Goal: Task Accomplishment & Management: Complete application form

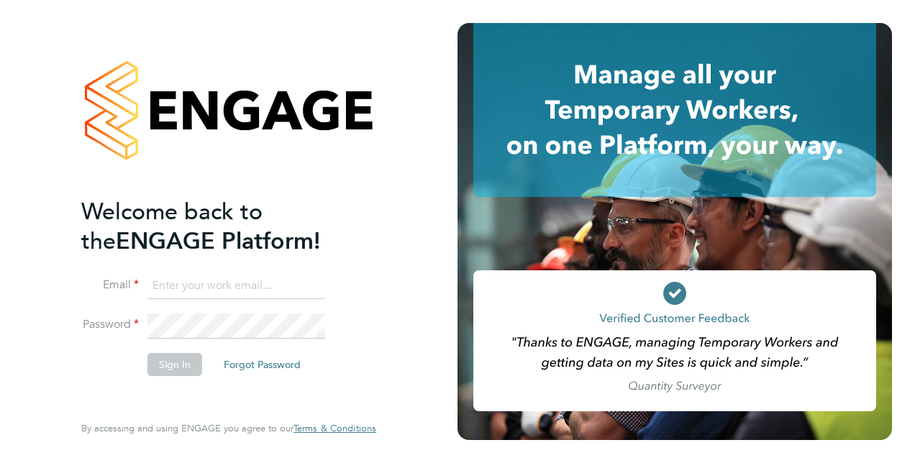
click at [199, 286] on input at bounding box center [237, 286] width 178 height 26
drag, startPoint x: 101, startPoint y: 283, endPoint x: -3, endPoint y: 273, distance: 104.8
click at [0, 273] on html "Welcome back to the ENGAGE Platform! Email rbennetts Password Sign In Forgot Pa…" at bounding box center [457, 231] width 915 height 463
paste input "@spheresolutions.co.uk"
type input "rbennett@spheresolutions.co.uk"
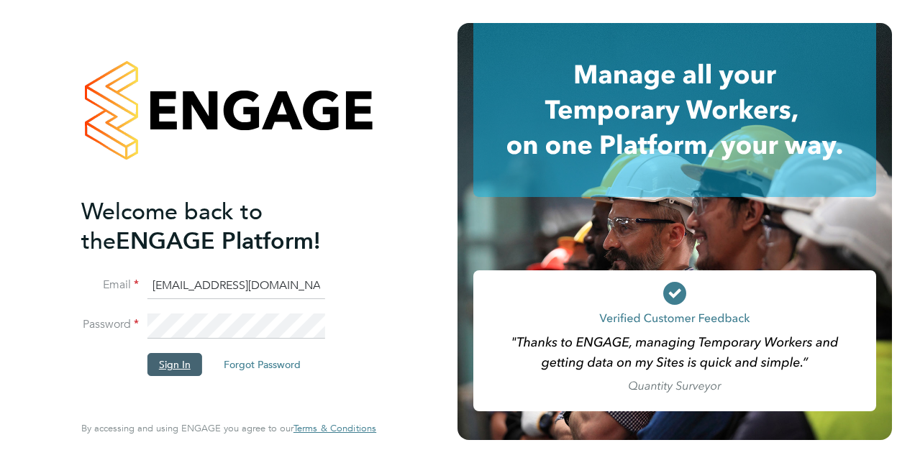
click at [188, 365] on button "Sign In" at bounding box center [175, 364] width 55 height 23
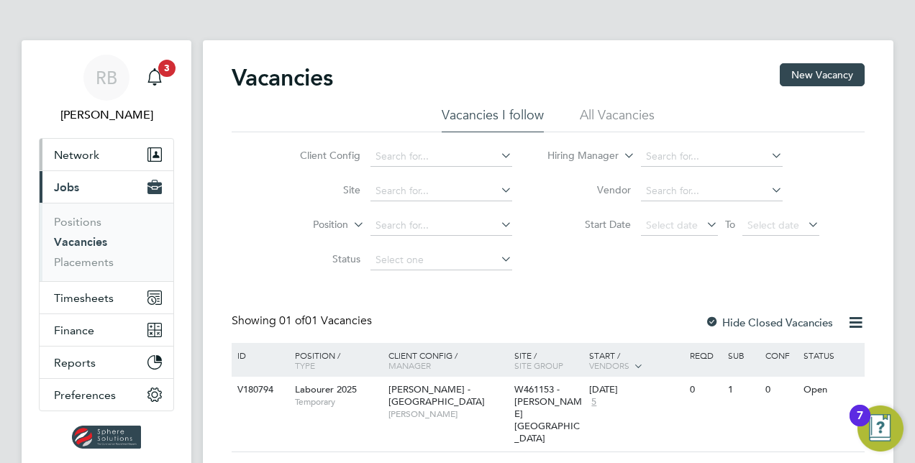
click at [90, 154] on span "Network" at bounding box center [76, 155] width 45 height 14
click at [77, 144] on button "Network" at bounding box center [107, 155] width 134 height 32
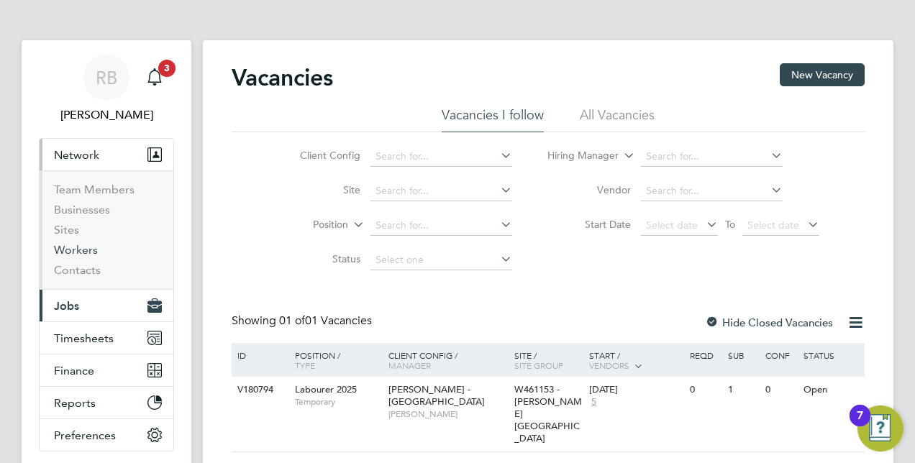
click at [73, 245] on link "Workers" at bounding box center [76, 250] width 44 height 14
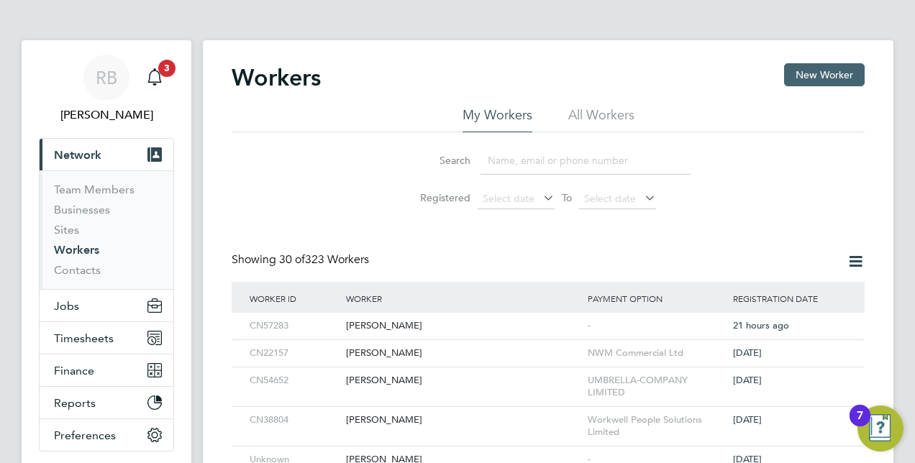
click at [811, 79] on button "New Worker" at bounding box center [824, 74] width 81 height 23
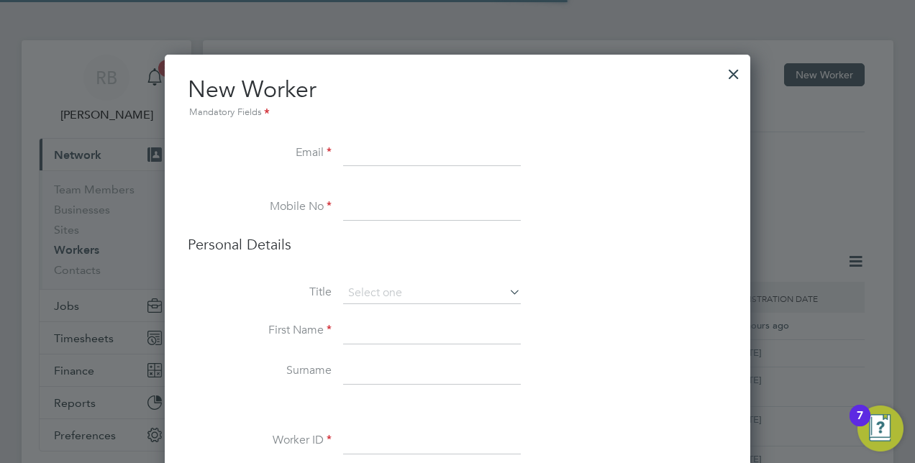
scroll to position [1382, 586]
click at [353, 158] on input at bounding box center [432, 154] width 178 height 26
paste input "Email... [EMAIL_ADDRESS][DOMAIN_NAME]"
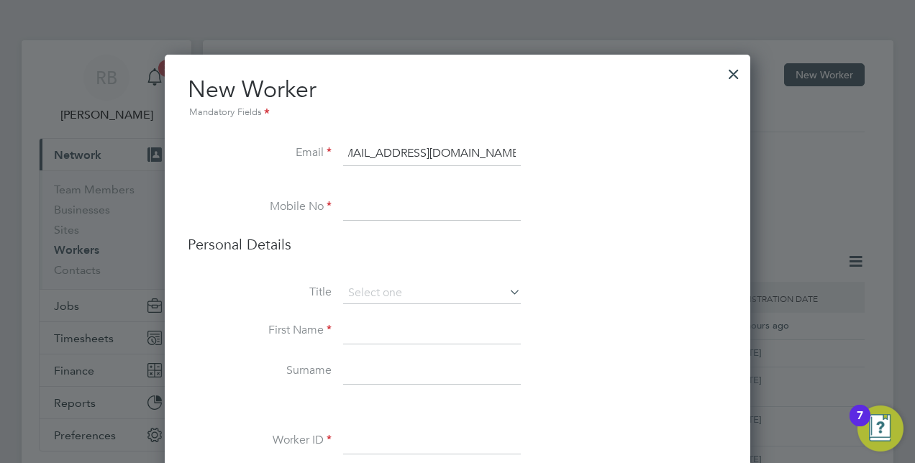
scroll to position [0, 0]
drag, startPoint x: 512, startPoint y: 149, endPoint x: 270, endPoint y: 147, distance: 242.5
click at [270, 147] on li "Email Email... [EMAIL_ADDRESS][DOMAIN_NAME]" at bounding box center [458, 161] width 540 height 40
click at [390, 153] on input "Email... [EMAIL_ADDRESS][DOMAIN_NAME]" at bounding box center [432, 154] width 178 height 26
type input "[EMAIL_ADDRESS][DOMAIN_NAME]"
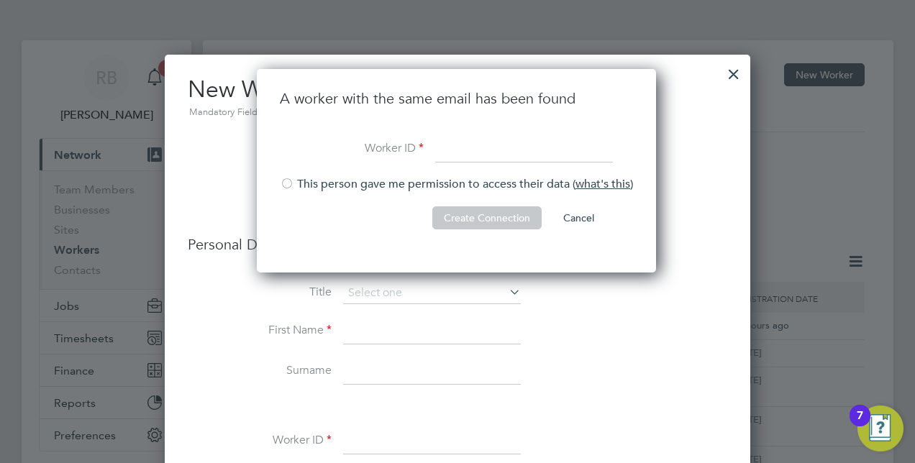
scroll to position [204, 402]
click at [689, 137] on li "New Worker Mandatory Fields" at bounding box center [458, 108] width 540 height 66
click at [581, 219] on button "Cancel" at bounding box center [579, 218] width 54 height 23
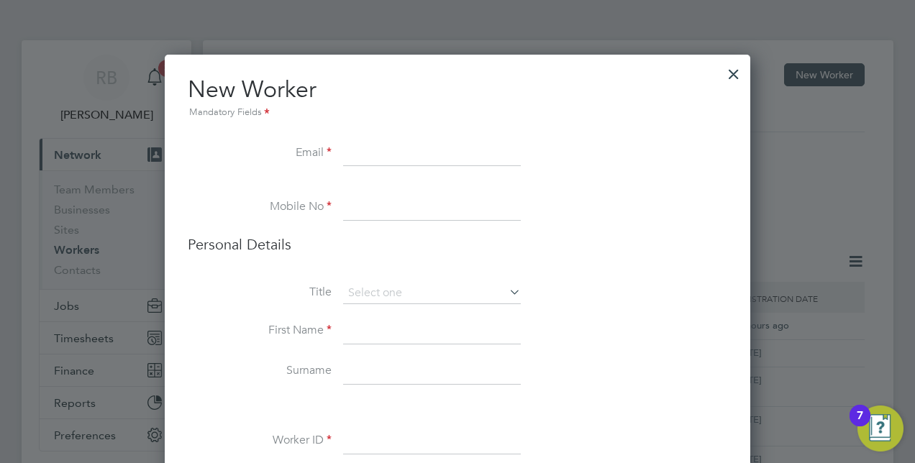
click at [353, 209] on input at bounding box center [432, 208] width 178 height 26
paste input "[PHONE_NUMBER]"
type input "[PHONE_NUMBER]"
click at [373, 150] on input at bounding box center [432, 154] width 178 height 26
paste input "Email... [EMAIL_ADDRESS][DOMAIN_NAME]"
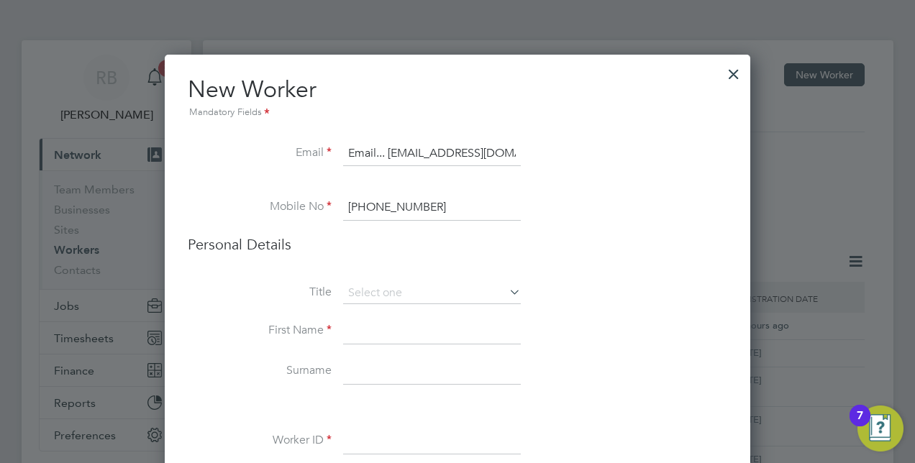
scroll to position [0, 54]
type input "Email... [EMAIL_ADDRESS][DOMAIN_NAME]"
click at [389, 294] on input at bounding box center [432, 294] width 178 height 22
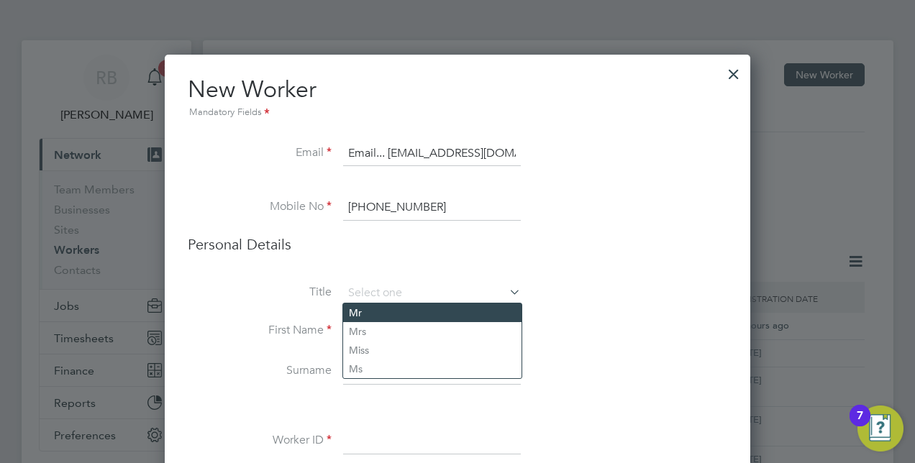
click at [367, 317] on li "Mr" at bounding box center [432, 313] width 178 height 19
type input "Mr"
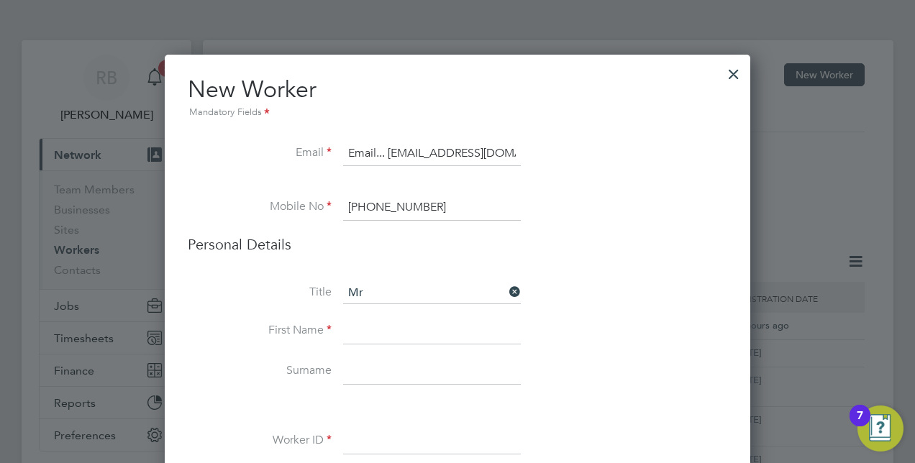
click at [376, 331] on input at bounding box center [432, 332] width 178 height 26
type input "[PERSON_NAME]"
click at [371, 366] on input at bounding box center [432, 372] width 178 height 26
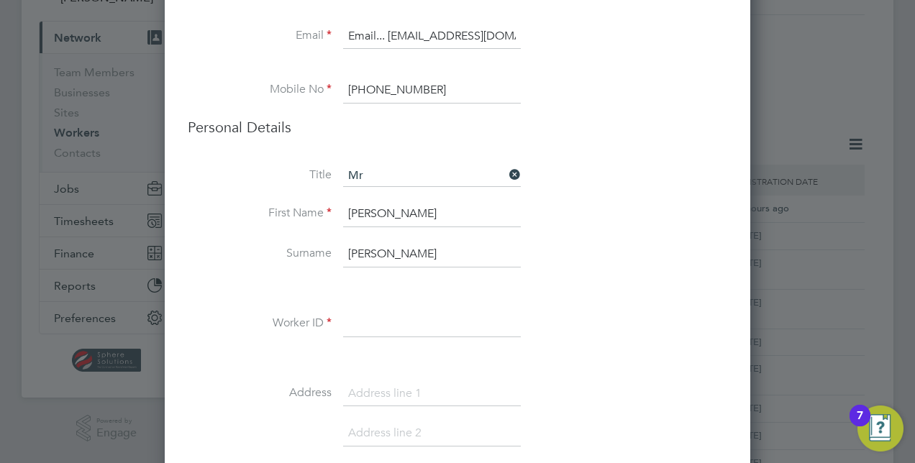
scroll to position [119, 0]
type input "[PERSON_NAME]"
click at [381, 305] on div "Title Mr First Name [PERSON_NAME] Surname [PERSON_NAME] Worker ID Address Post …" at bounding box center [458, 424] width 540 height 522
click at [374, 322] on input at bounding box center [432, 322] width 178 height 26
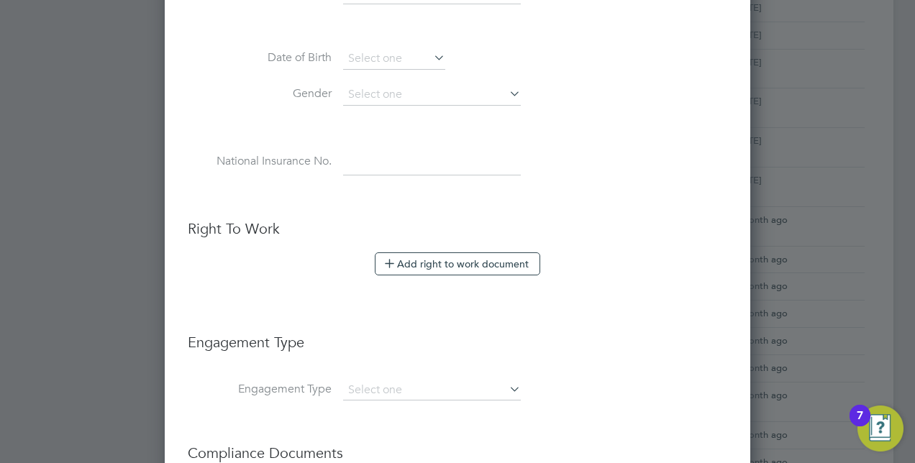
scroll to position [593, 0]
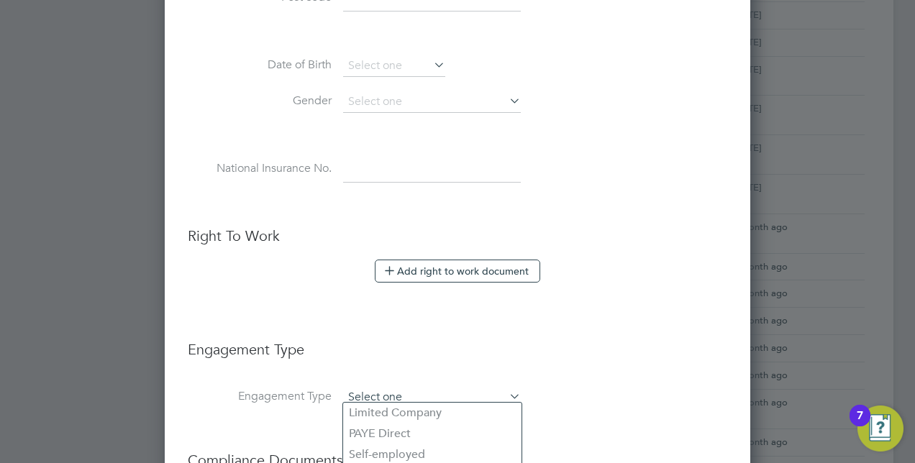
click at [410, 388] on input at bounding box center [432, 398] width 178 height 20
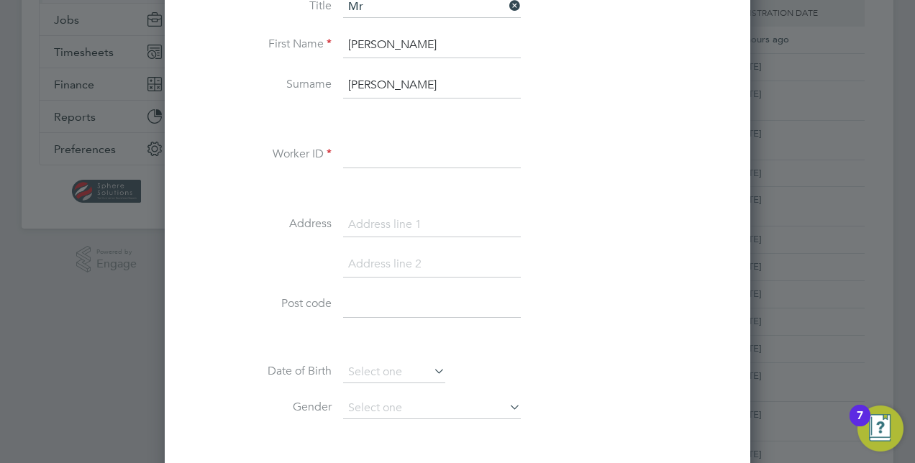
scroll to position [291, 0]
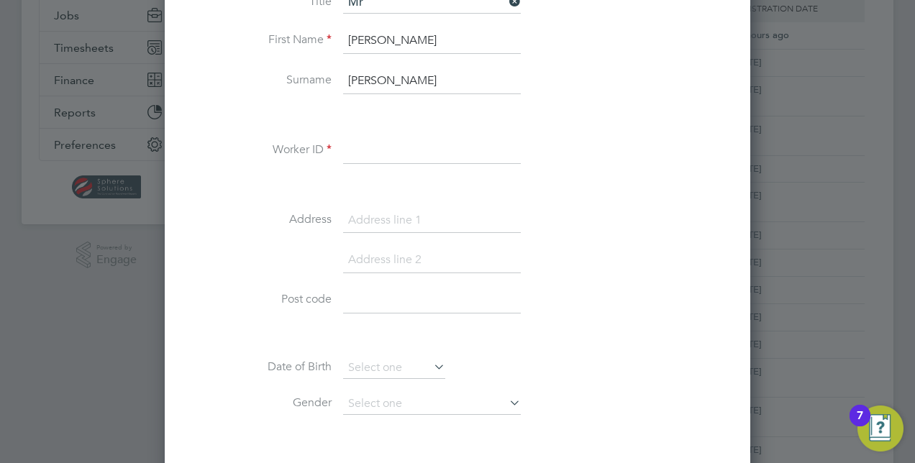
click at [399, 214] on input at bounding box center [432, 221] width 178 height 26
paste input "[STREET_ADDRESS]"
type input "[STREET_ADDRESS]"
click at [394, 262] on input at bounding box center [432, 261] width 178 height 26
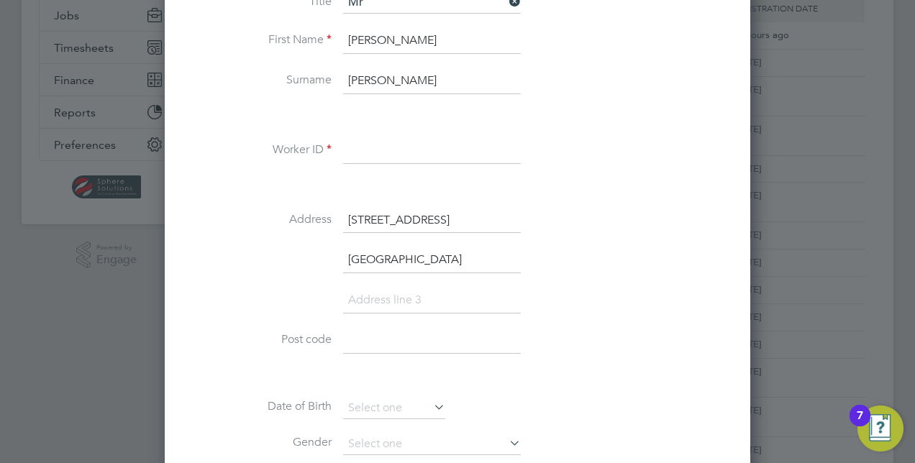
type input "[GEOGRAPHIC_DATA]"
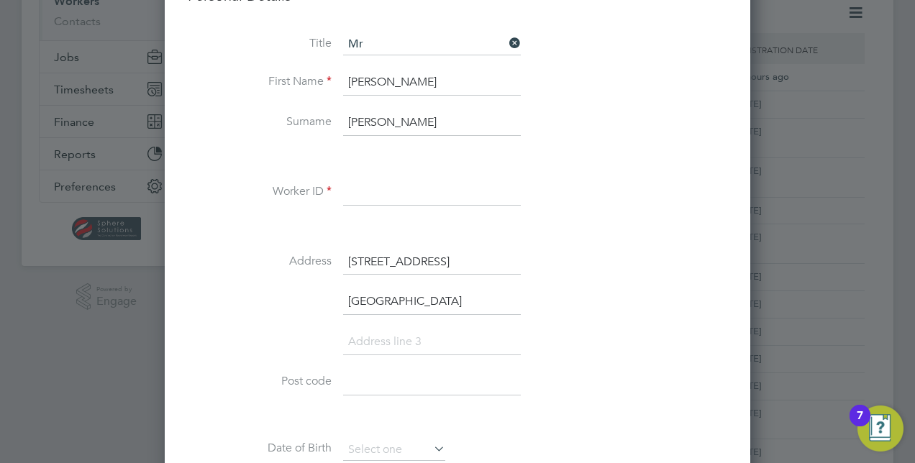
scroll to position [246, 0]
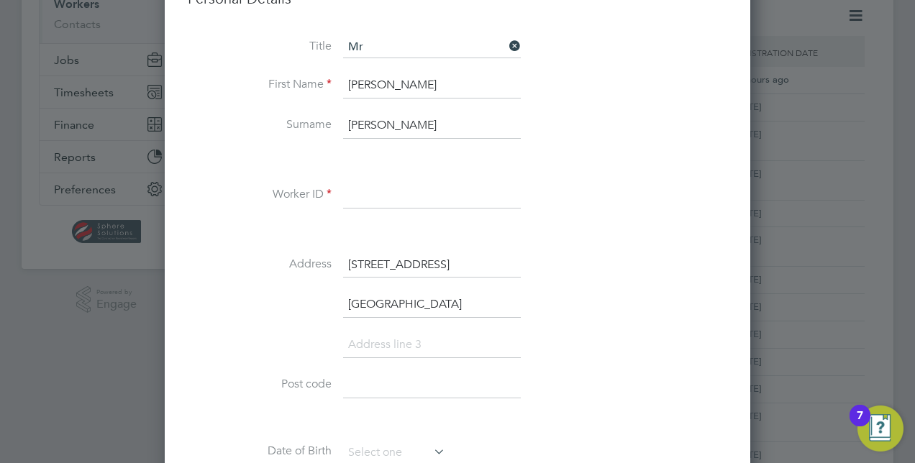
click at [371, 193] on input at bounding box center [432, 196] width 178 height 26
type input "CN0000057281"
click at [364, 377] on input at bounding box center [432, 386] width 178 height 26
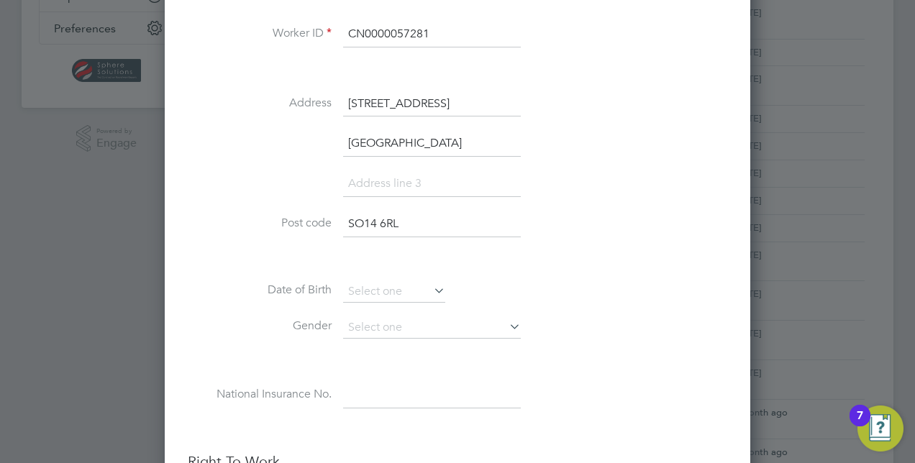
scroll to position [416, 0]
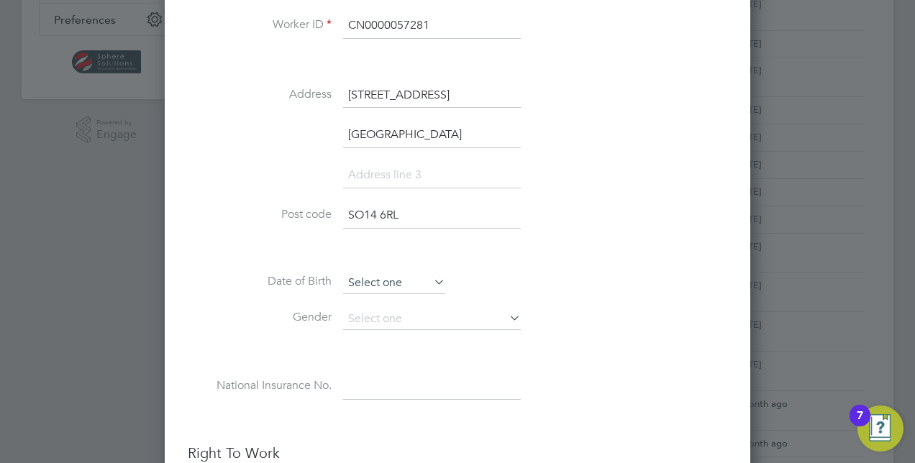
type input "SO14 6RL"
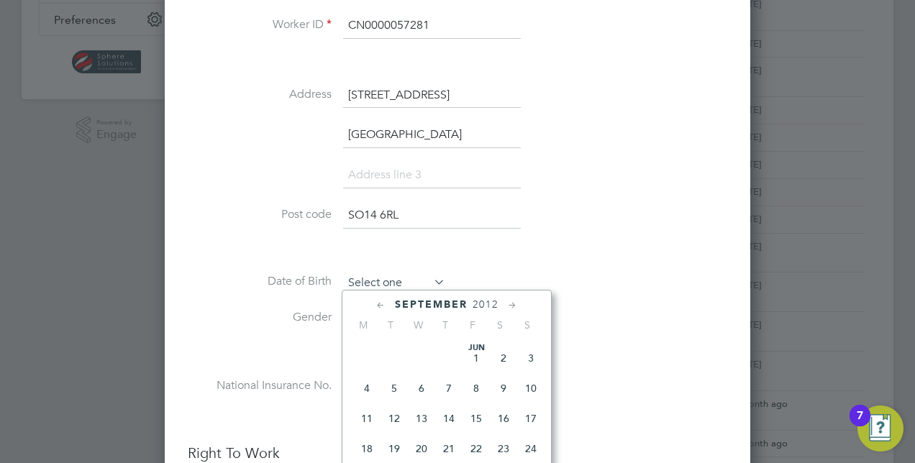
click at [384, 286] on input at bounding box center [394, 284] width 102 height 22
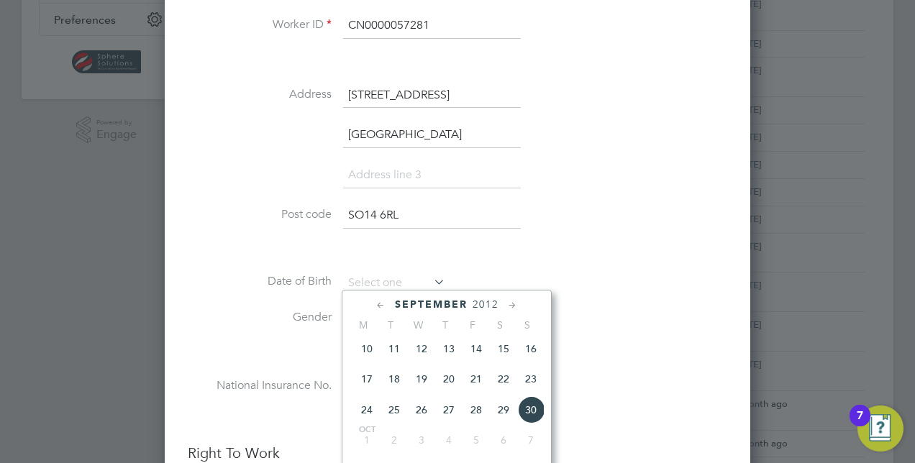
click at [609, 254] on li at bounding box center [458, 250] width 540 height 15
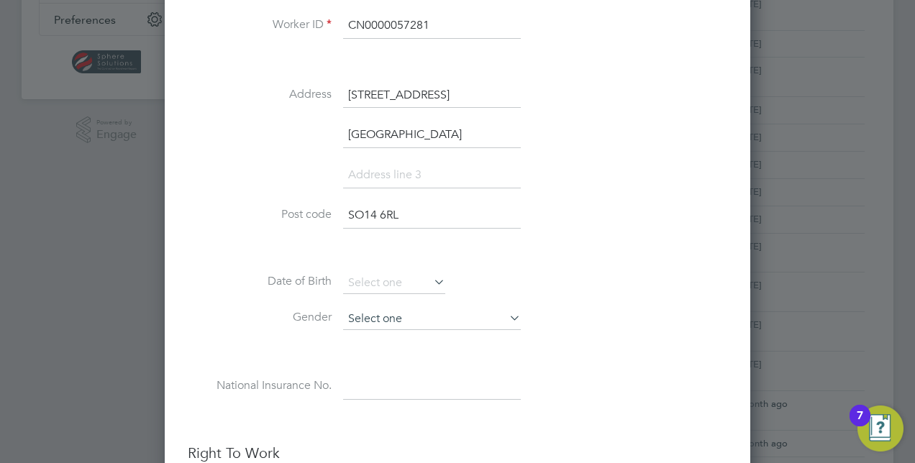
click at [381, 318] on input at bounding box center [432, 320] width 178 height 22
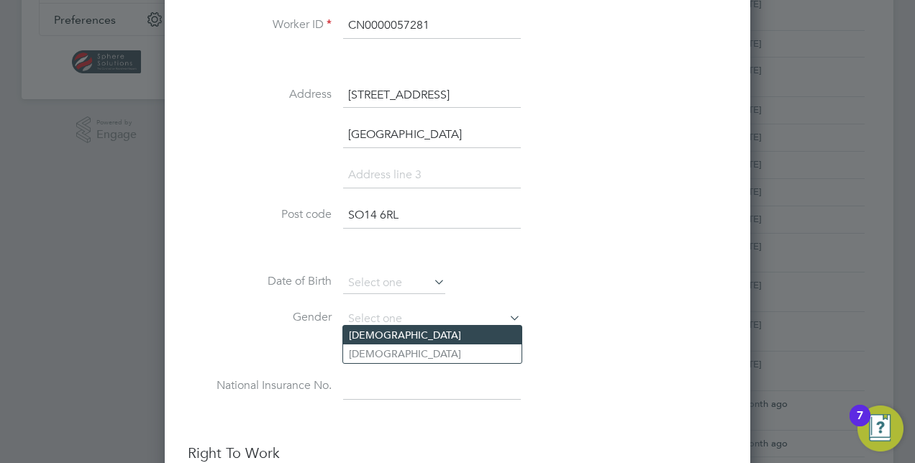
click at [380, 340] on li "[DEMOGRAPHIC_DATA]" at bounding box center [432, 335] width 178 height 19
type input "[DEMOGRAPHIC_DATA]"
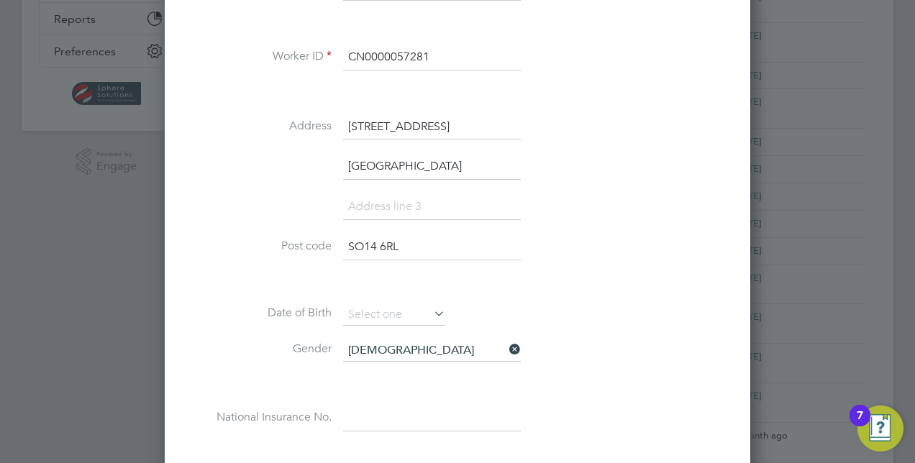
scroll to position [386, 0]
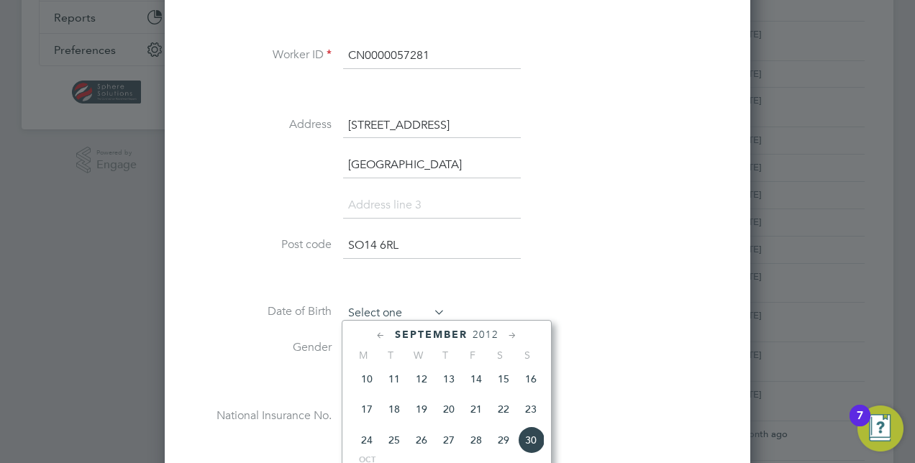
click at [380, 308] on input at bounding box center [394, 314] width 102 height 22
click at [496, 332] on span "2012" at bounding box center [486, 335] width 26 height 12
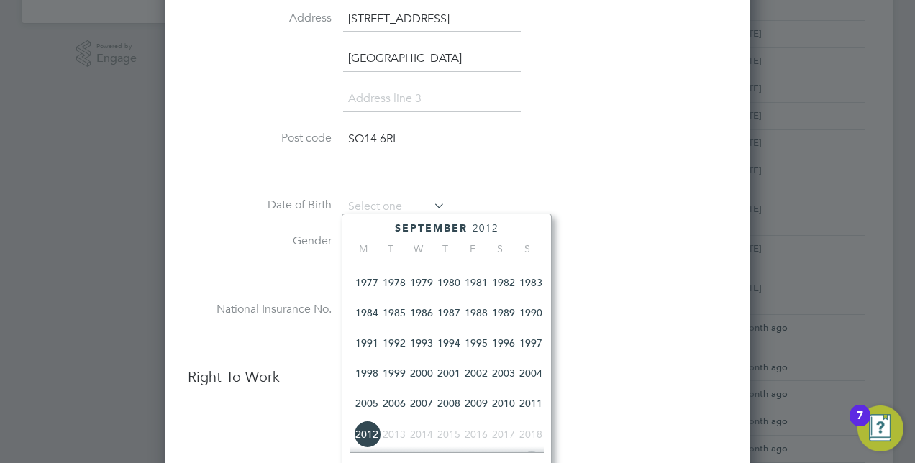
scroll to position [296, 0]
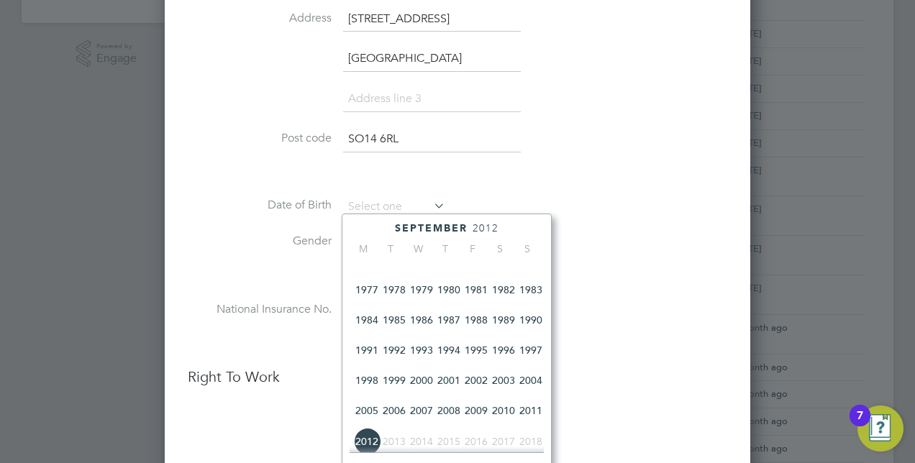
click at [481, 325] on span "1988" at bounding box center [476, 320] width 27 height 27
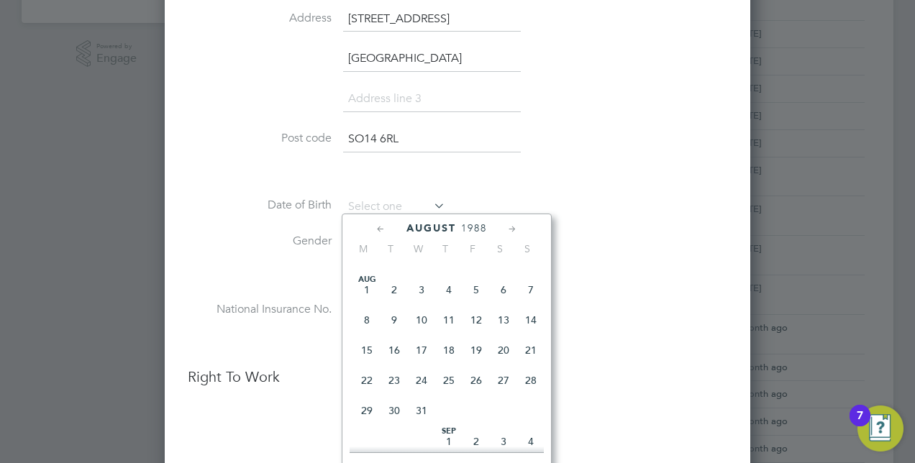
click at [510, 227] on icon at bounding box center [513, 230] width 14 height 16
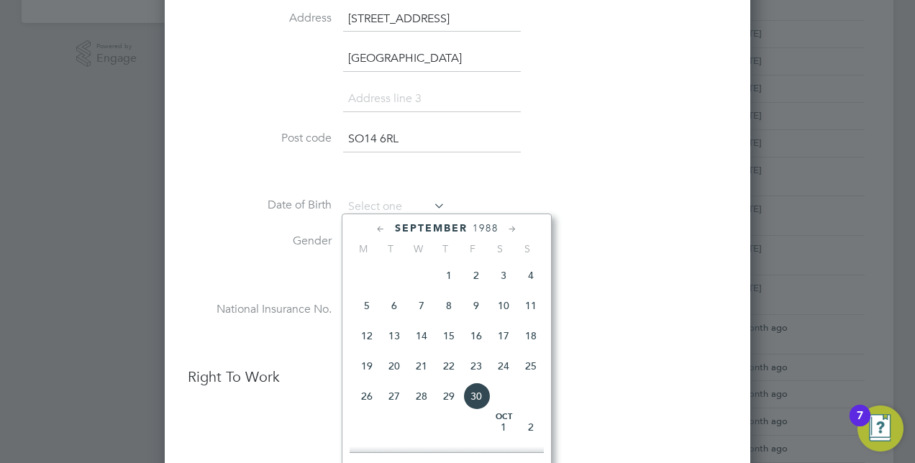
click at [510, 227] on icon at bounding box center [513, 230] width 14 height 16
click at [443, 344] on span "13" at bounding box center [448, 332] width 27 height 27
type input "[DATE]"
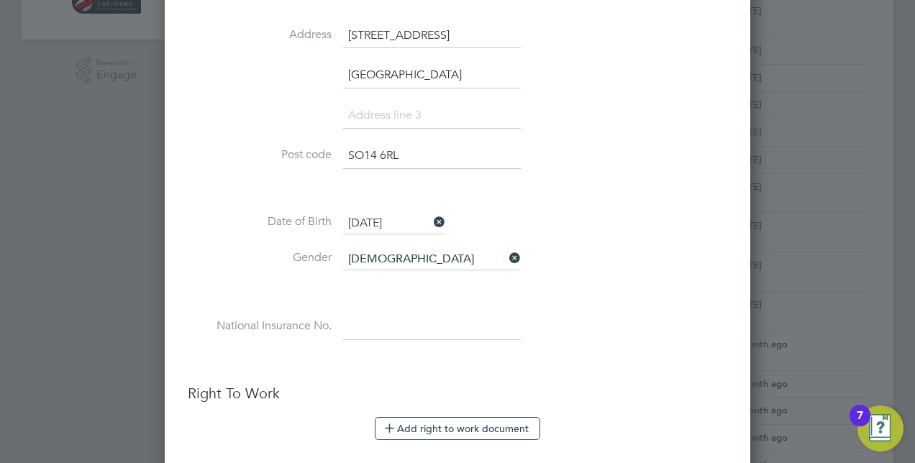
scroll to position [475, 0]
click at [381, 327] on input at bounding box center [432, 328] width 178 height 26
paste input "TJ396651D"
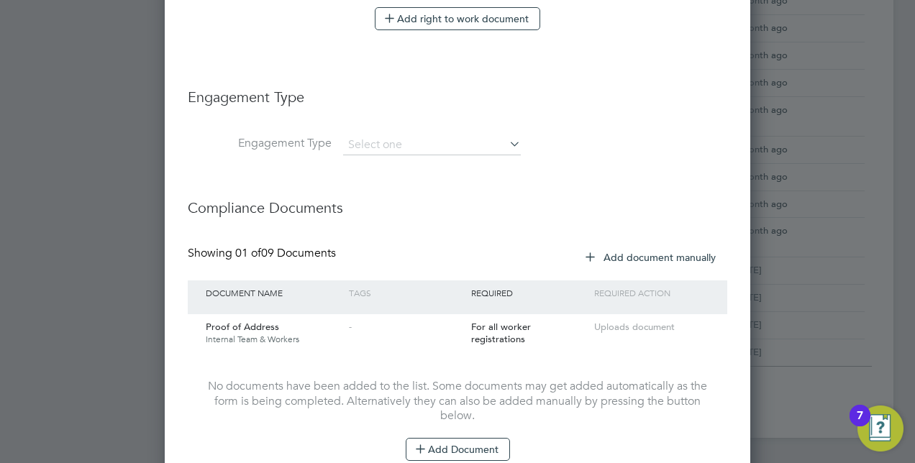
scroll to position [879, 0]
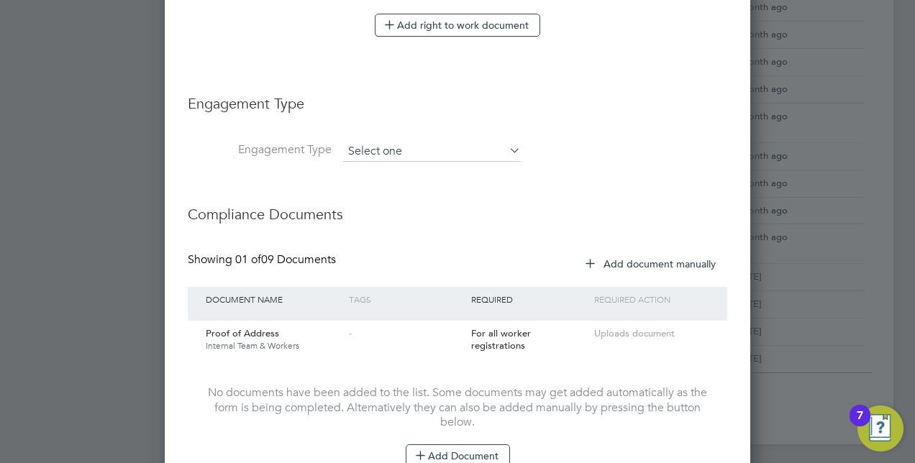
type input "TJ 39 66 51 D"
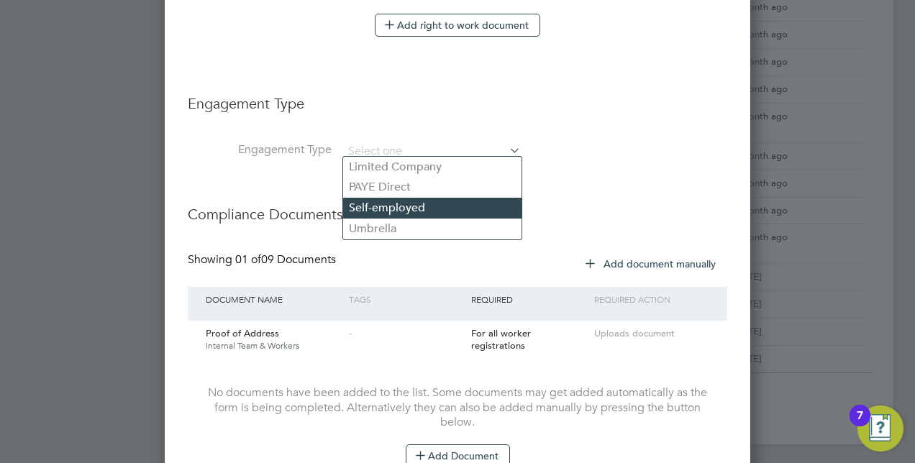
click at [391, 211] on li "Self-employed" at bounding box center [432, 208] width 178 height 21
type input "Self-employed"
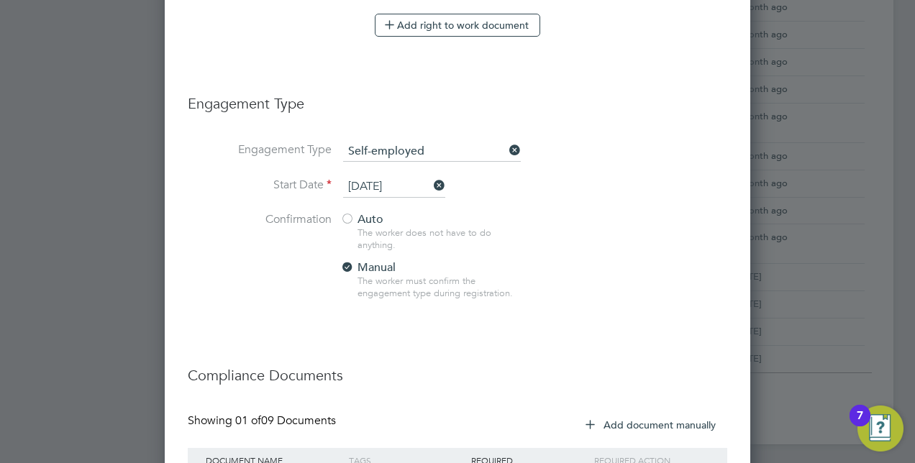
scroll to position [1583, 586]
click at [351, 213] on div at bounding box center [347, 220] width 14 height 14
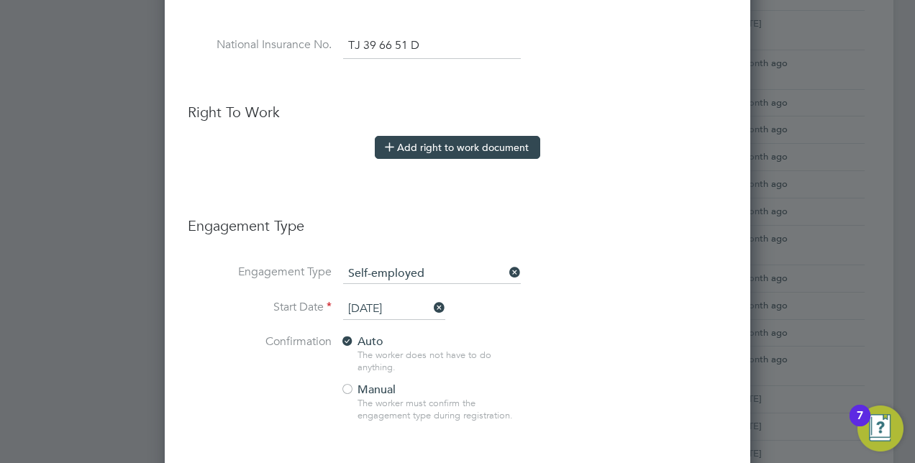
scroll to position [756, 0]
click at [453, 137] on button "Add right to work document" at bounding box center [458, 148] width 166 height 23
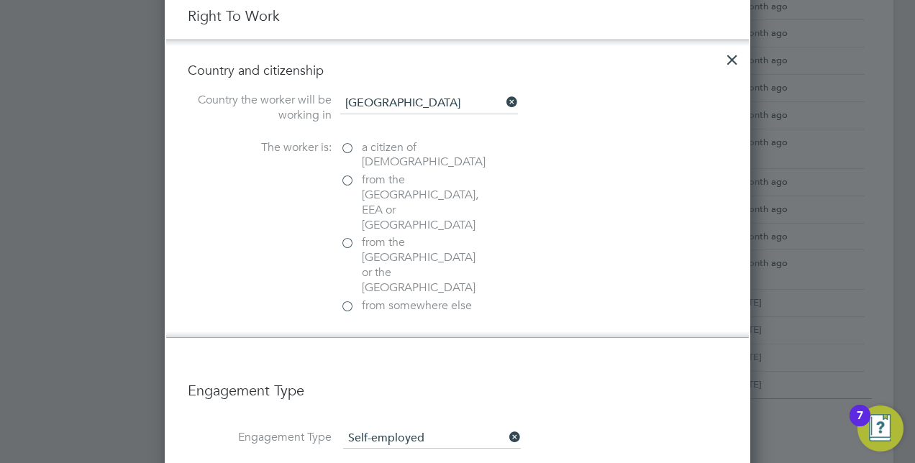
scroll to position [856, 0]
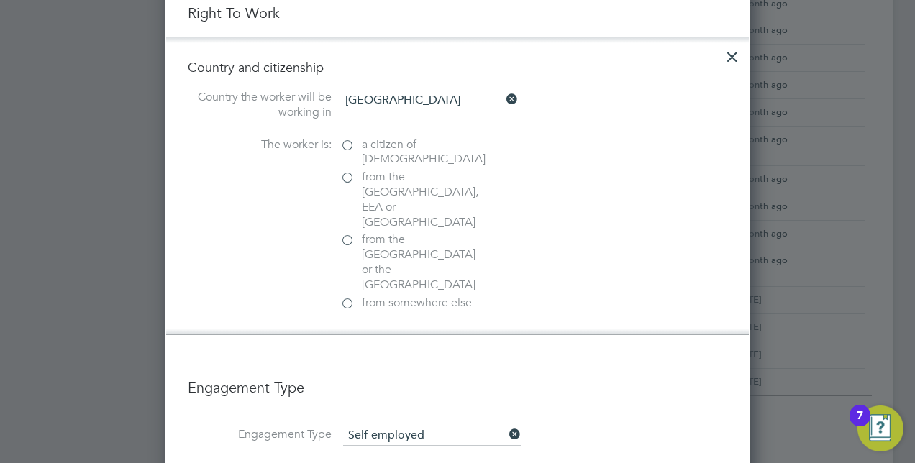
click at [353, 296] on label "from somewhere else" at bounding box center [412, 303] width 144 height 15
click at [0, 0] on input "from somewhere else" at bounding box center [0, 0] width 0 height 0
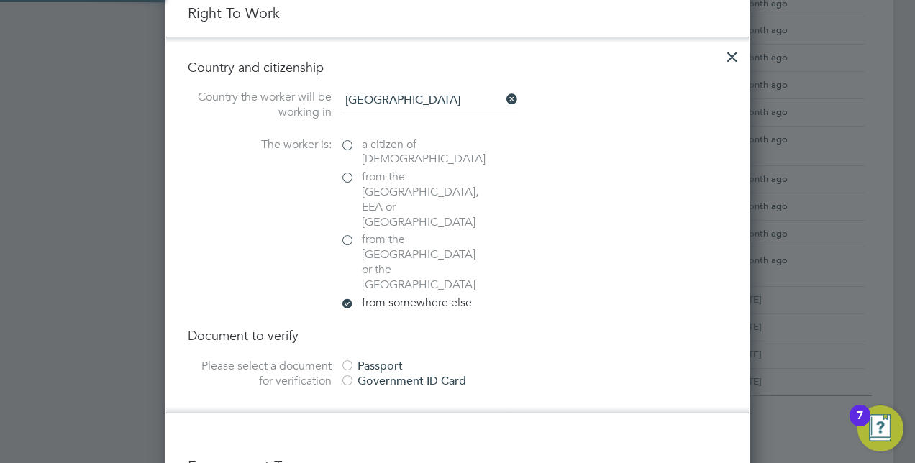
scroll to position [7, 7]
click at [348, 360] on div at bounding box center [347, 367] width 14 height 14
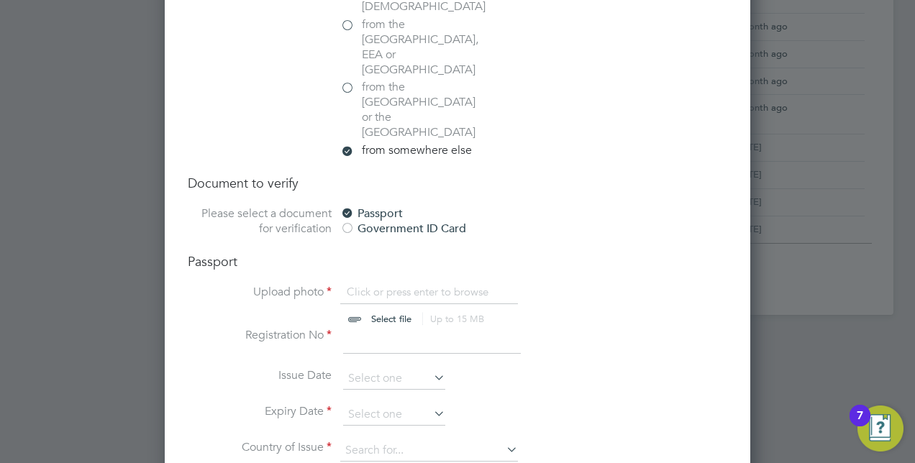
scroll to position [1022, 0]
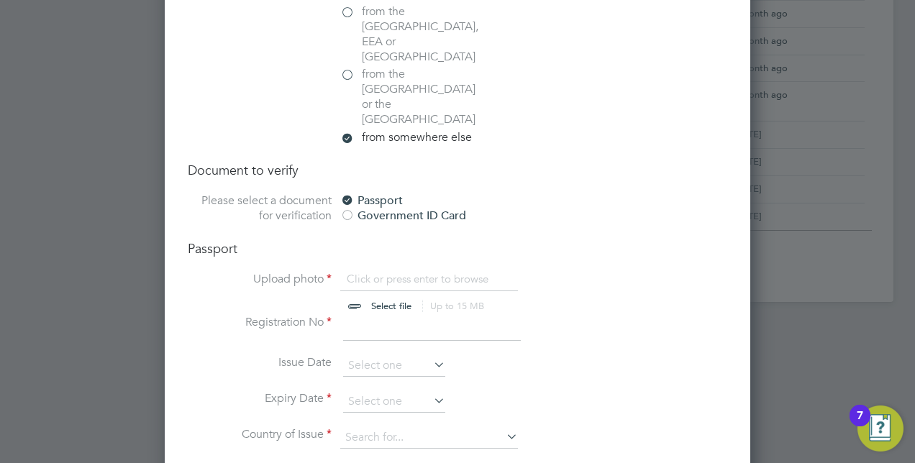
click at [407, 272] on input "file" at bounding box center [405, 293] width 226 height 43
type input "C:\fakepath\[PERSON_NAME] Passport.jpg"
click at [435, 427] on input at bounding box center [429, 438] width 178 height 22
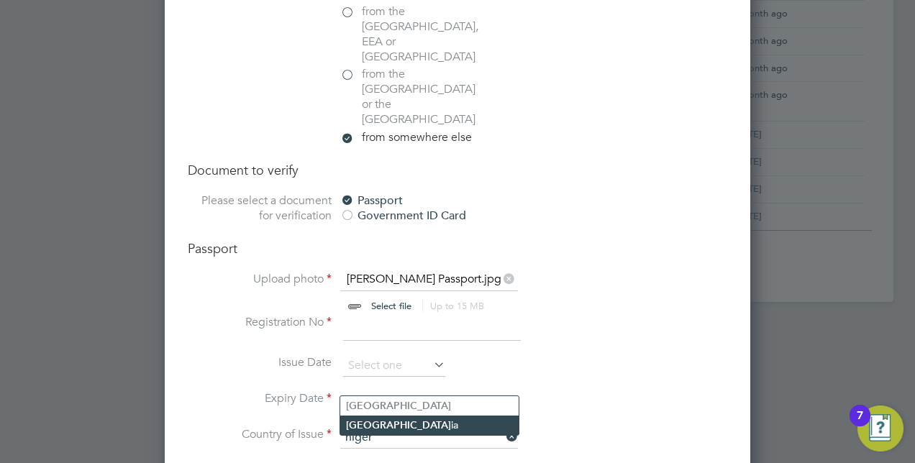
click at [393, 424] on li "[GEOGRAPHIC_DATA] ia" at bounding box center [429, 425] width 178 height 19
type input "[GEOGRAPHIC_DATA]"
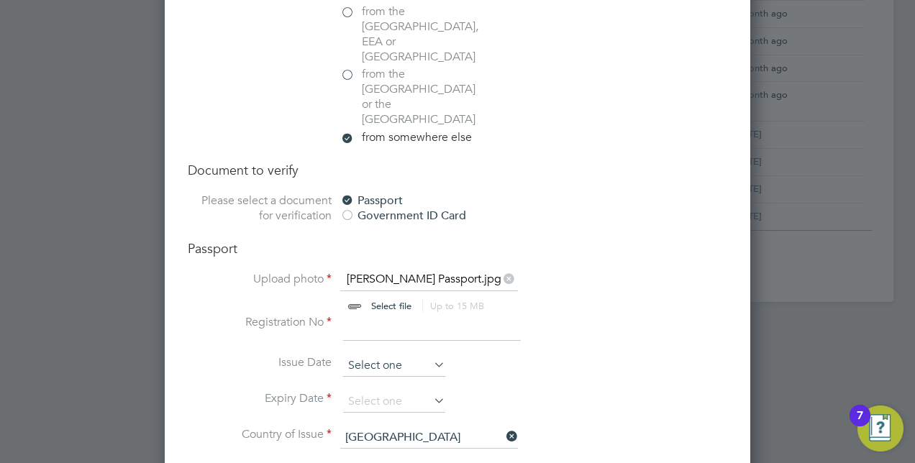
click at [380, 355] on input at bounding box center [394, 366] width 102 height 22
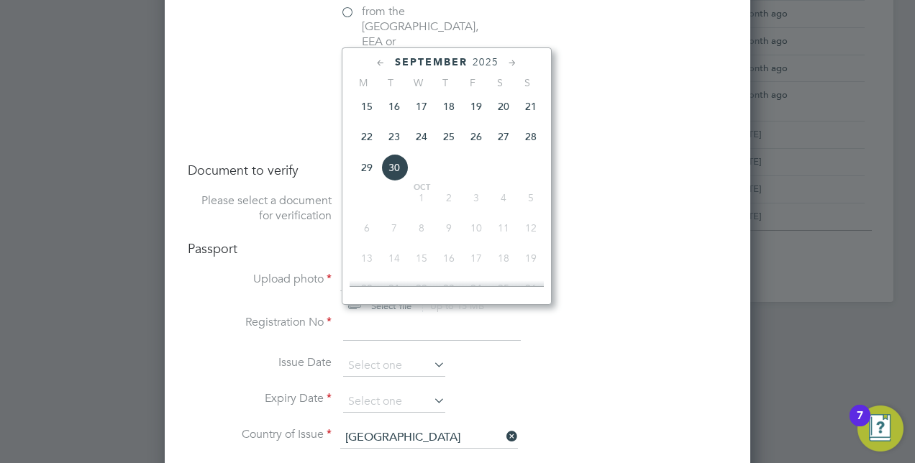
click at [486, 56] on span "2025" at bounding box center [486, 62] width 26 height 12
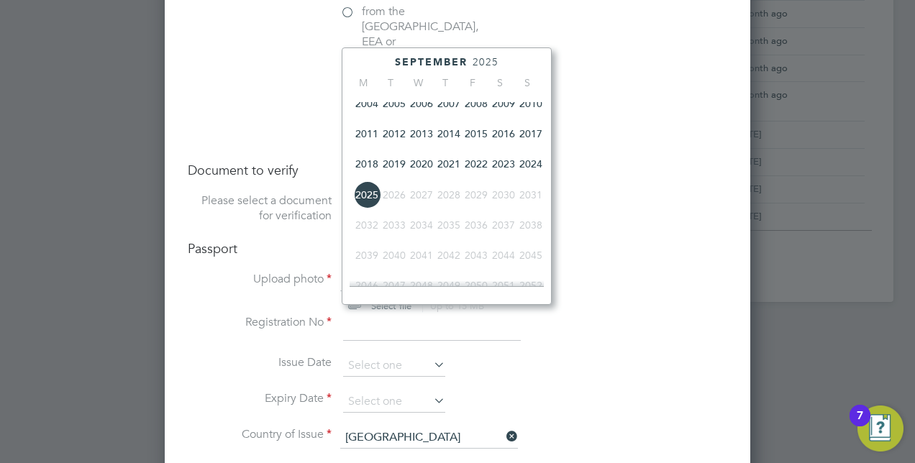
click at [479, 164] on span "2022" at bounding box center [476, 163] width 27 height 27
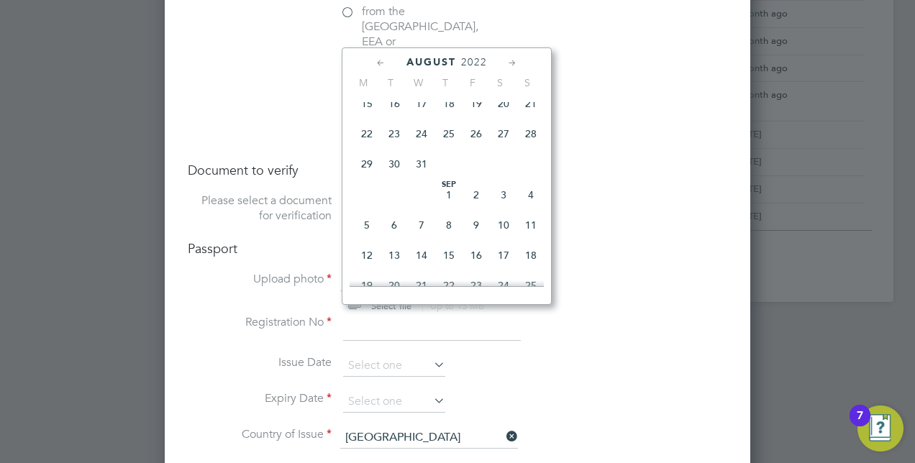
click at [394, 104] on span "16" at bounding box center [394, 103] width 27 height 27
type input "[DATE]"
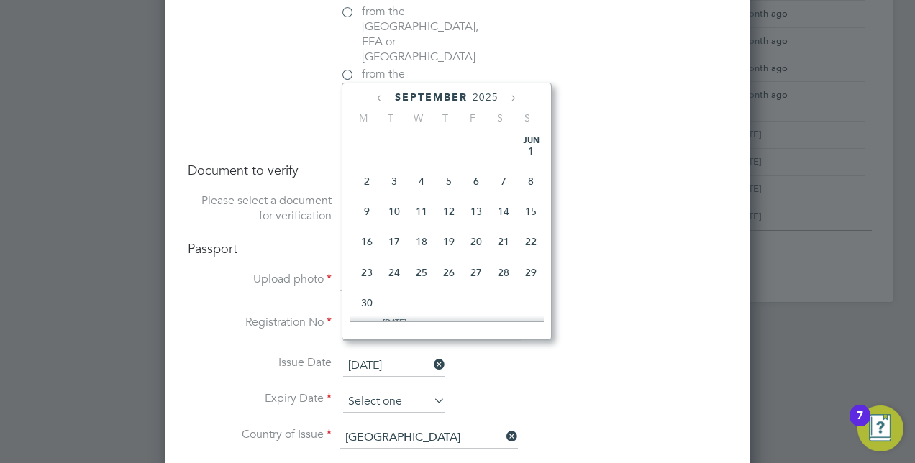
scroll to position [556, 0]
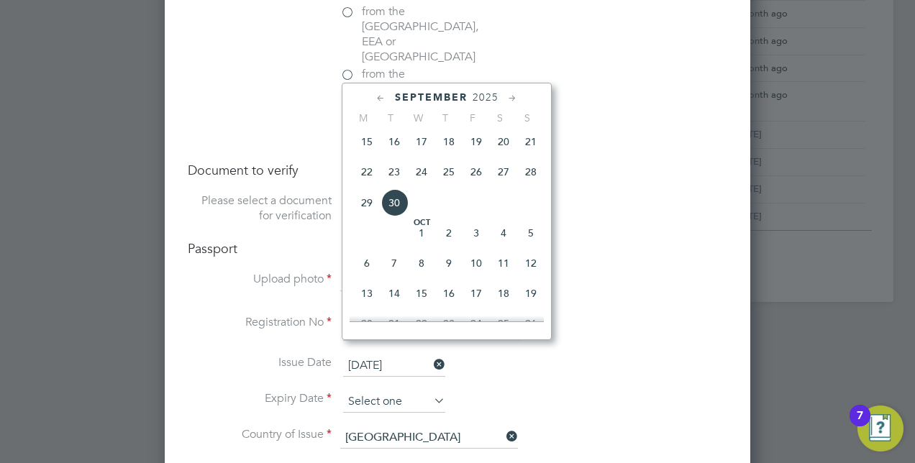
click at [350, 391] on input at bounding box center [394, 402] width 102 height 22
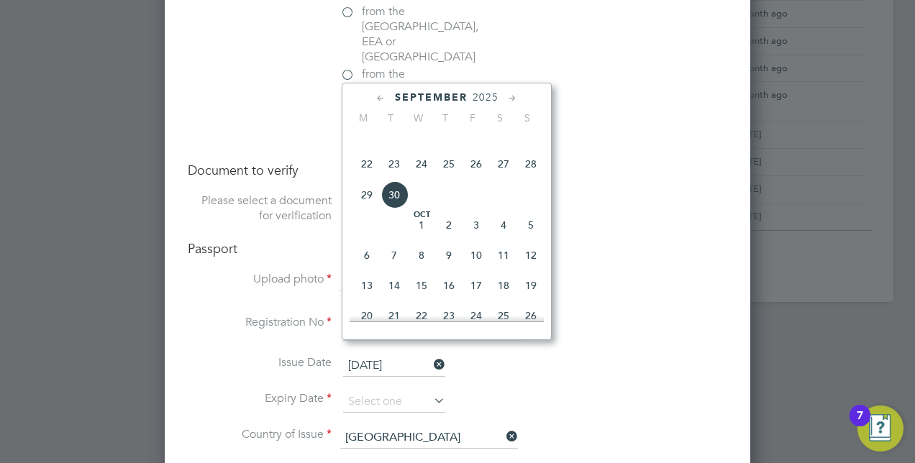
scroll to position [529, 0]
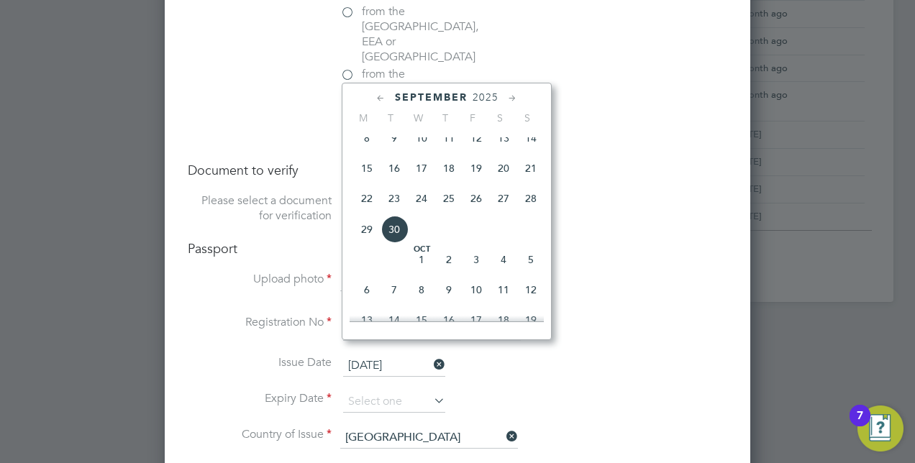
click at [370, 178] on span "15" at bounding box center [366, 168] width 27 height 27
click at [403, 391] on input "[DATE]" at bounding box center [394, 402] width 102 height 22
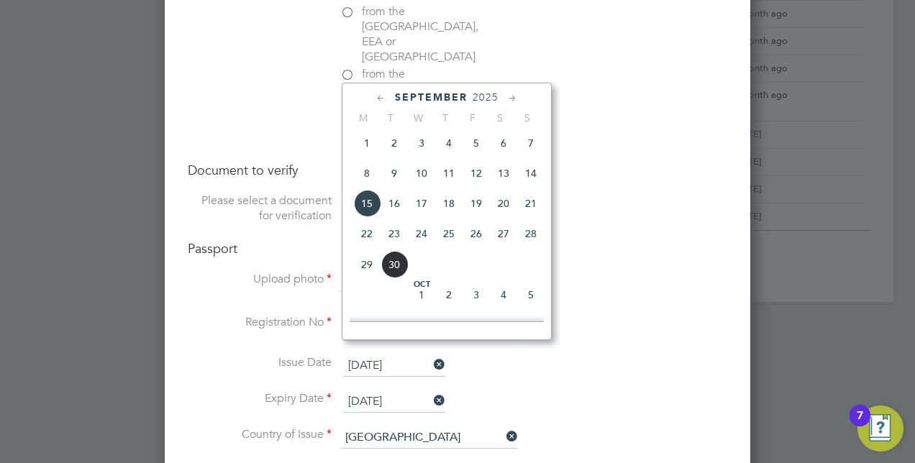
click at [489, 99] on span "2025" at bounding box center [486, 97] width 26 height 12
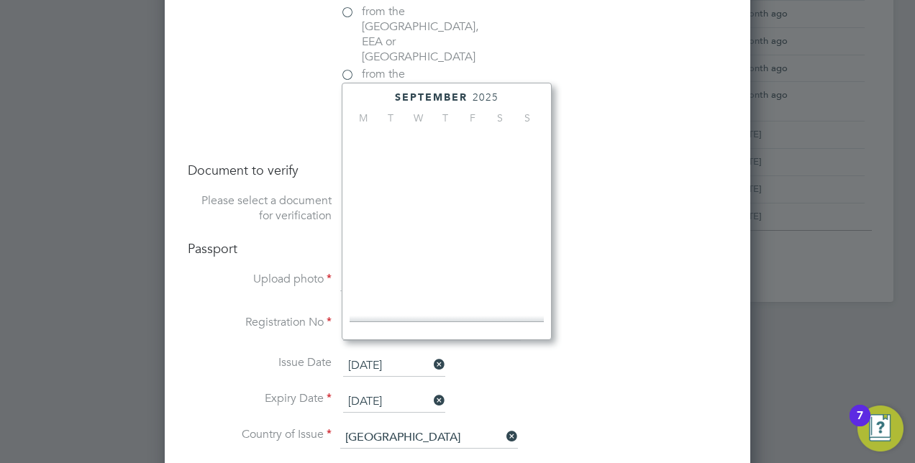
scroll to position [376, 0]
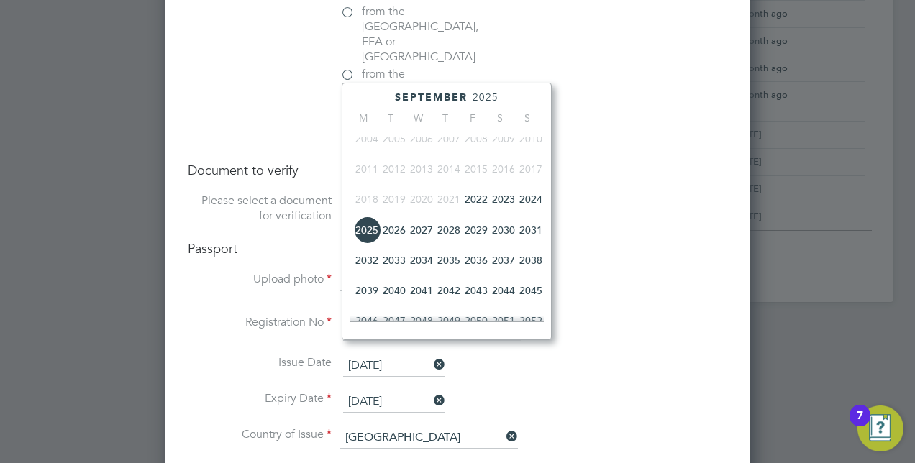
click at [422, 230] on span "2027" at bounding box center [421, 230] width 27 height 27
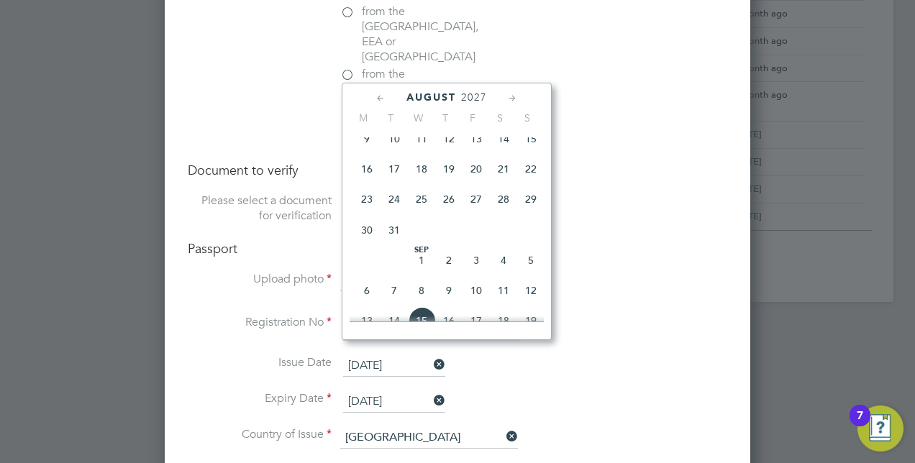
click at [530, 141] on span "15" at bounding box center [530, 138] width 27 height 27
type input "[DATE]"
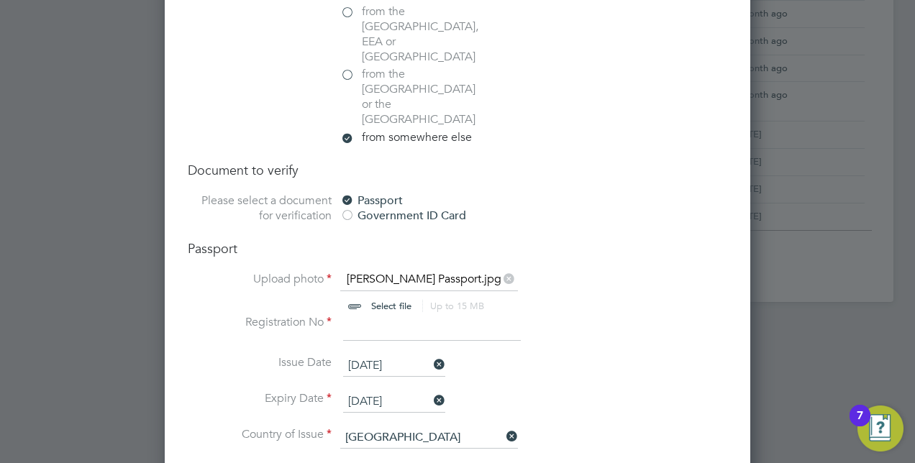
click at [355, 315] on input at bounding box center [432, 328] width 178 height 26
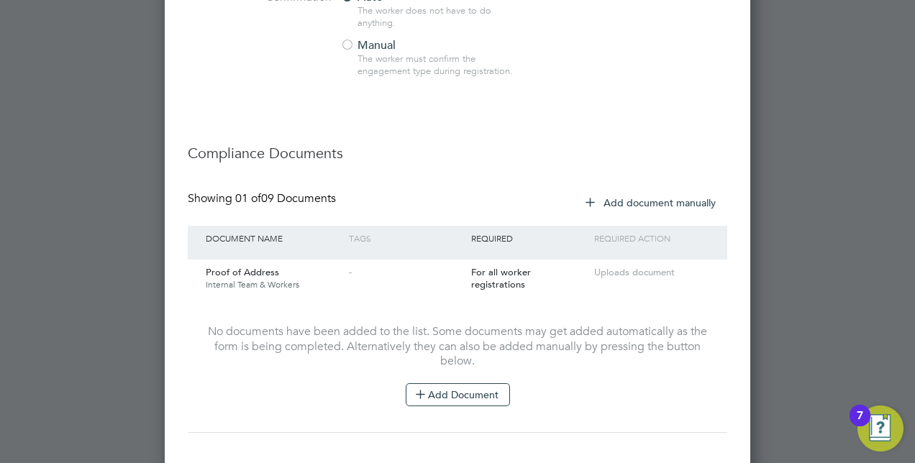
scroll to position [1741, 0]
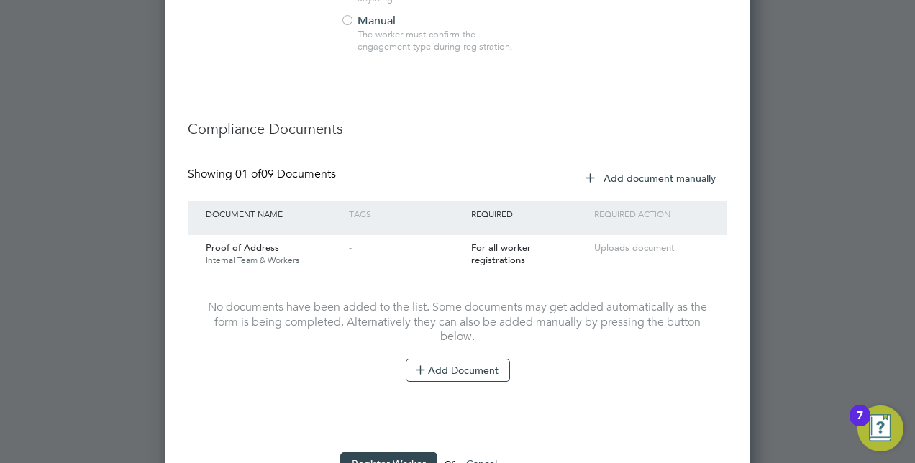
type input "B01027838"
click at [368, 453] on li "Register Worker or Cancel" at bounding box center [458, 471] width 540 height 37
click at [384, 453] on button "Register Worker" at bounding box center [388, 464] width 97 height 23
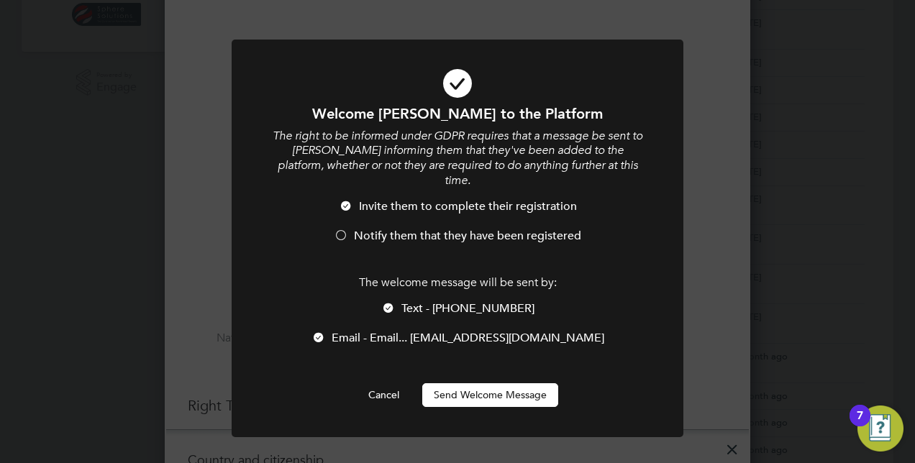
click at [502, 384] on button "Send Welcome Message" at bounding box center [490, 395] width 136 height 23
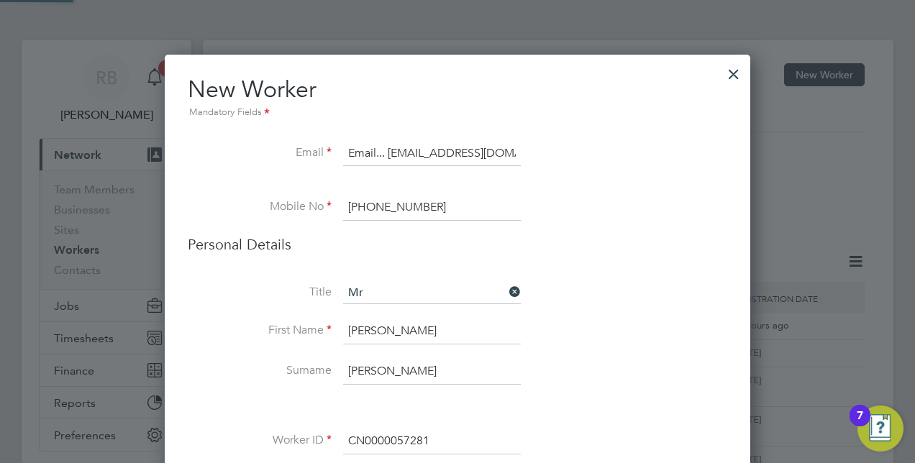
scroll to position [463, 0]
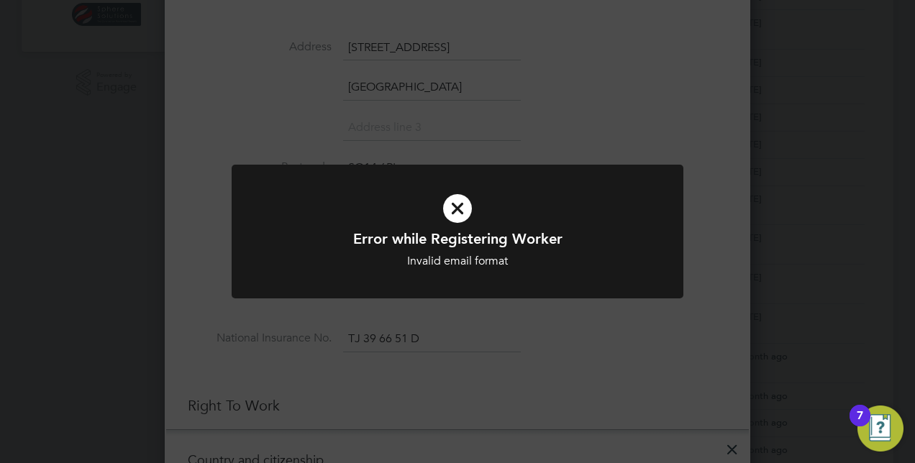
click at [459, 209] on icon at bounding box center [458, 209] width 374 height 56
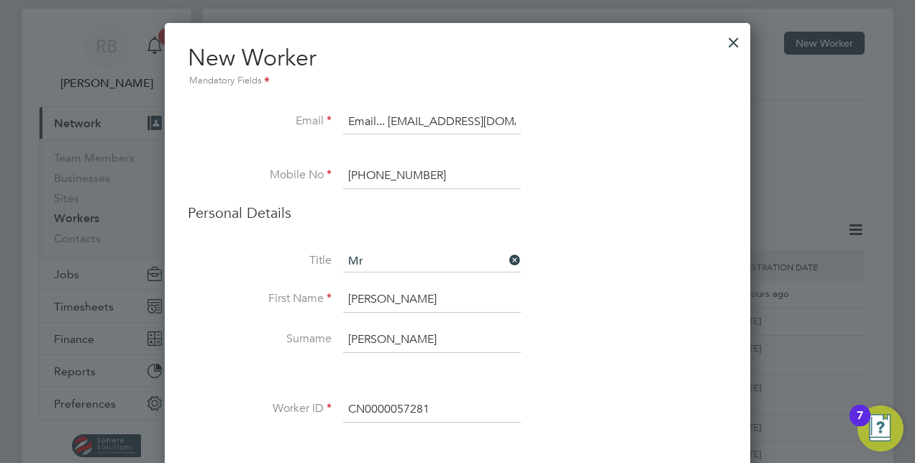
scroll to position [0, 0]
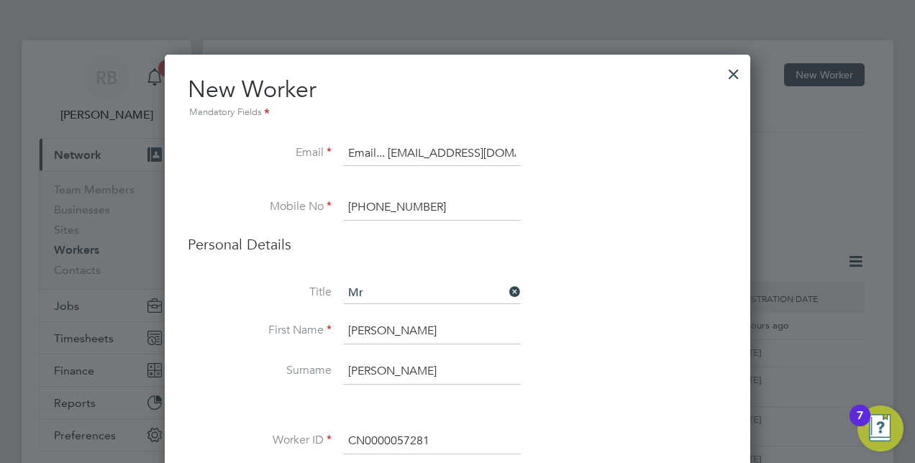
click at [393, 153] on input "Email... [EMAIL_ADDRESS][DOMAIN_NAME]" at bounding box center [432, 154] width 178 height 26
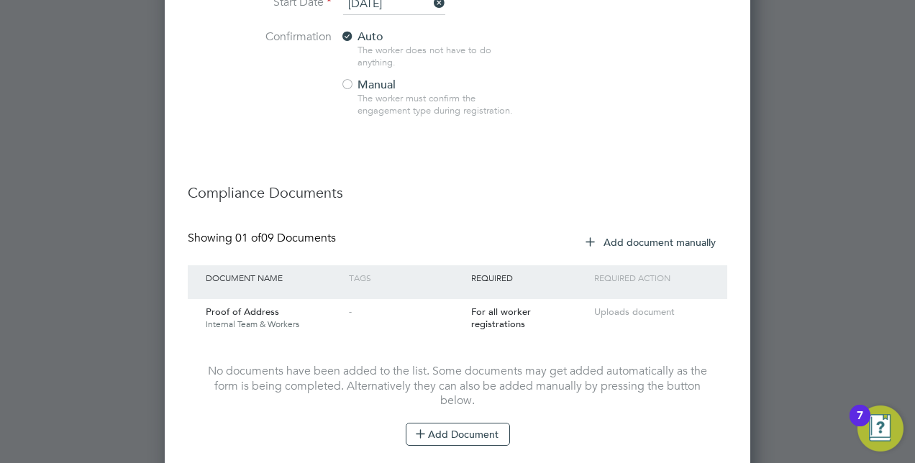
scroll to position [1737, 0]
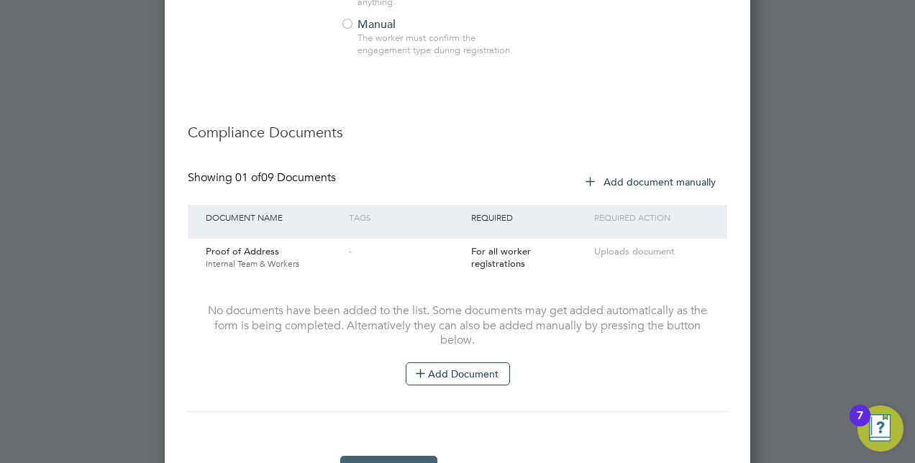
click at [386, 456] on button "Register Worker" at bounding box center [388, 467] width 97 height 23
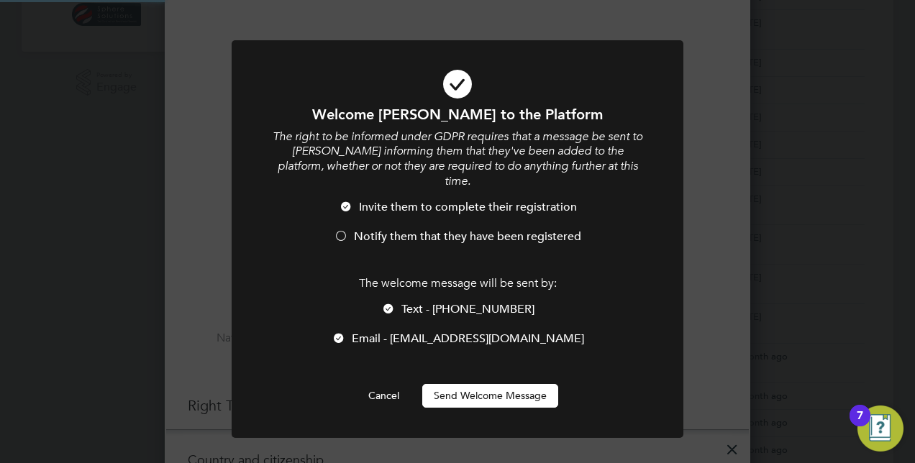
scroll to position [0, 0]
click at [484, 384] on button "Send Welcome Message" at bounding box center [490, 395] width 136 height 23
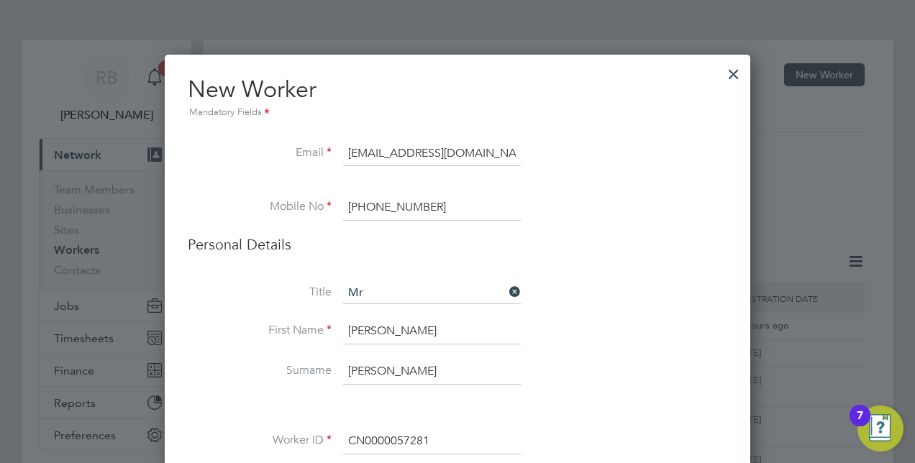
scroll to position [0, 13]
drag, startPoint x: 408, startPoint y: 150, endPoint x: 561, endPoint y: 148, distance: 152.6
click at [561, 148] on li "Email [EMAIL_ADDRESS][DOMAIN_NAME]" at bounding box center [458, 161] width 540 height 40
click at [515, 150] on input "[EMAIL_ADDRESS][DOMAIN_NAME]" at bounding box center [432, 154] width 178 height 26
type input "[EMAIL_ADDRESS][DOMAIN_NAME]"
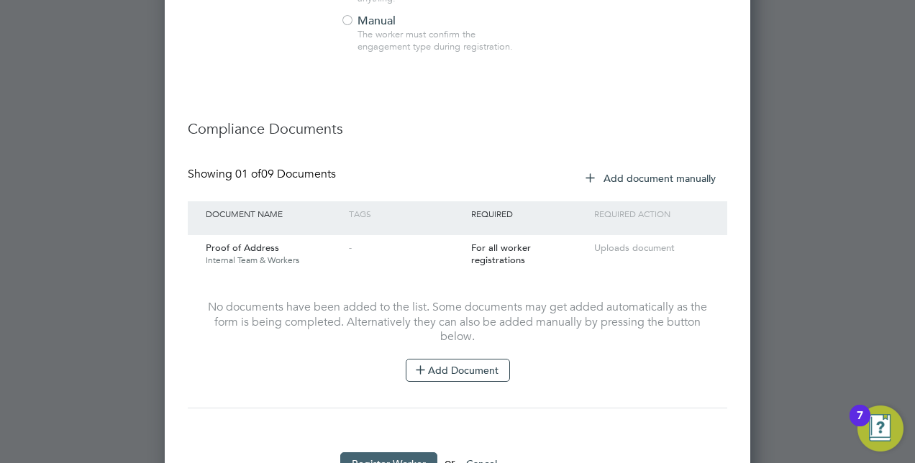
scroll to position [0, 0]
click at [392, 453] on button "Register Worker" at bounding box center [388, 464] width 97 height 23
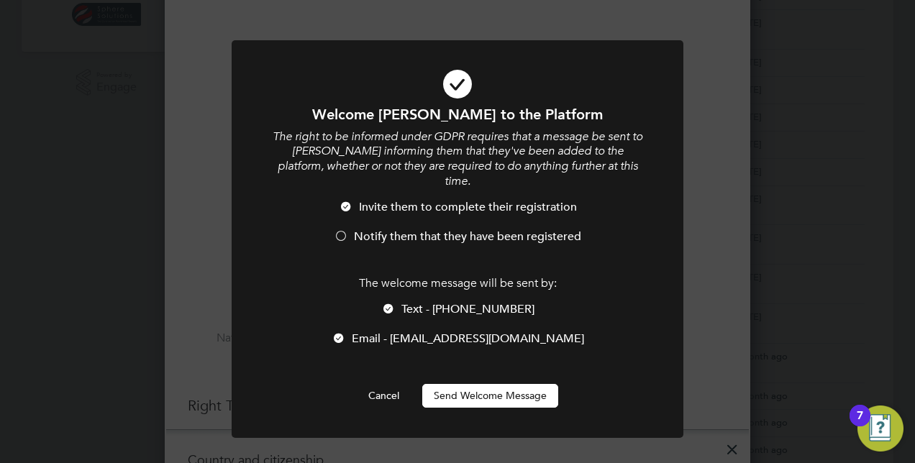
click at [340, 230] on div at bounding box center [341, 237] width 14 height 14
click at [466, 384] on button "Send Welcome Message" at bounding box center [490, 395] width 136 height 23
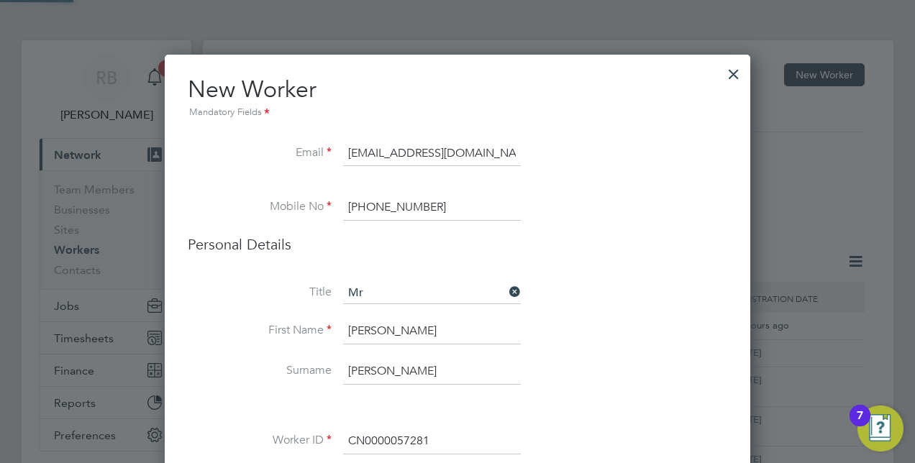
scroll to position [463, 0]
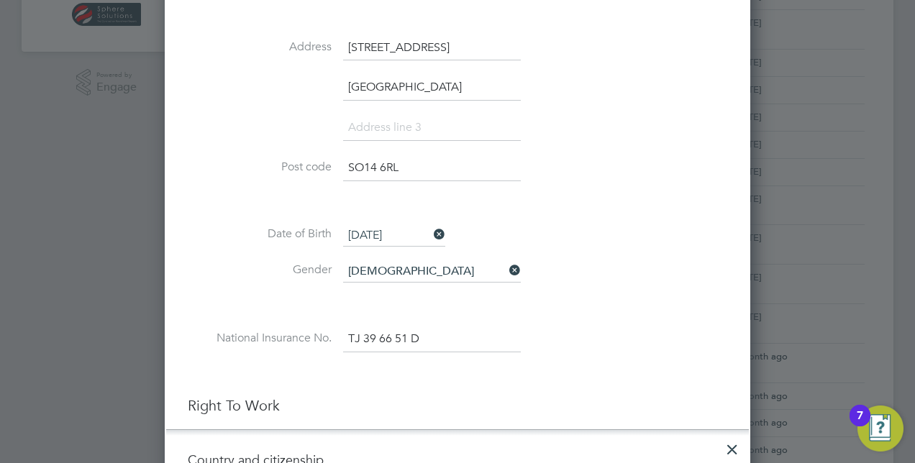
click at [812, 187] on div at bounding box center [457, 231] width 915 height 463
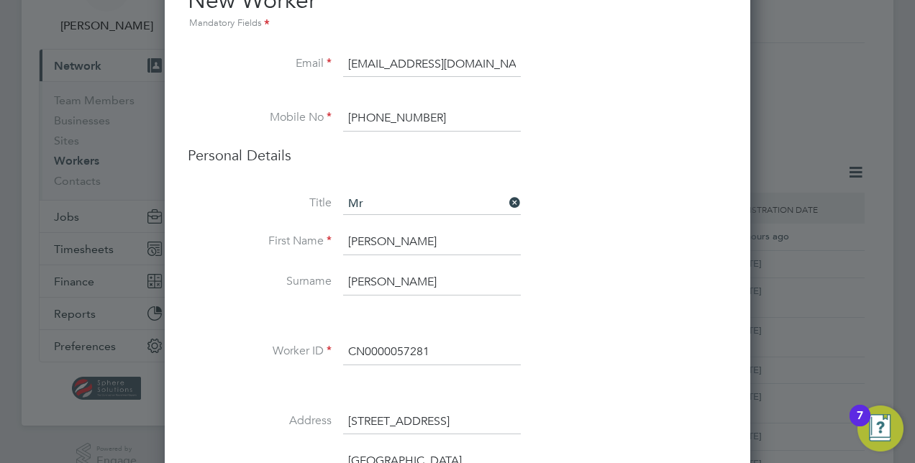
scroll to position [0, 0]
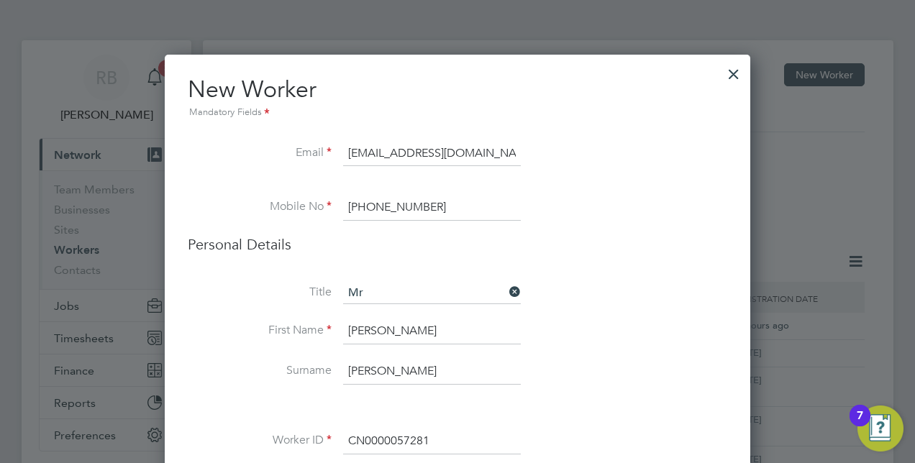
click at [728, 72] on div at bounding box center [734, 71] width 26 height 26
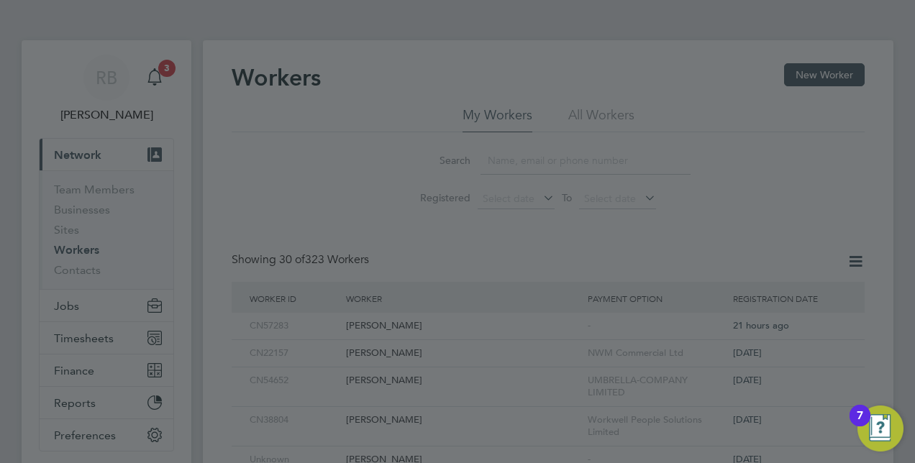
click at [76, 255] on div at bounding box center [457, 231] width 915 height 463
click at [59, 114] on div at bounding box center [457, 231] width 915 height 463
click at [871, 415] on div "7" at bounding box center [860, 416] width 21 height 22
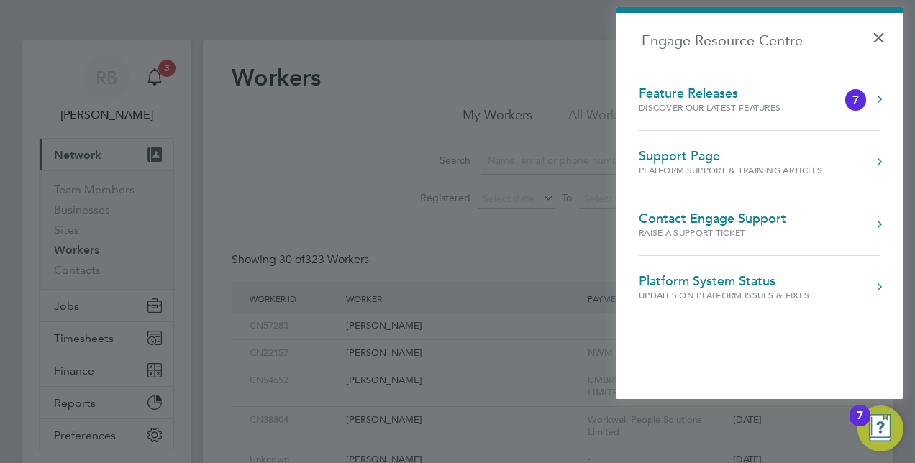
click at [573, 248] on div at bounding box center [457, 231] width 915 height 463
click at [471, 91] on div at bounding box center [457, 231] width 915 height 463
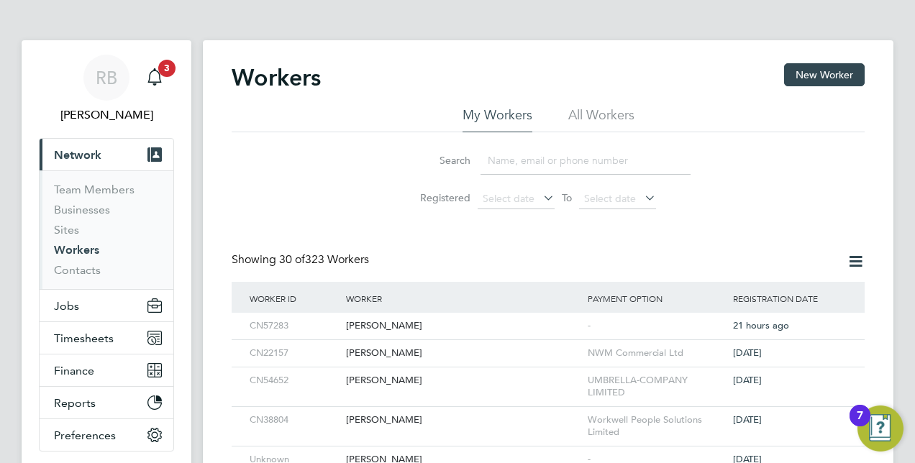
click at [527, 158] on input at bounding box center [586, 161] width 210 height 28
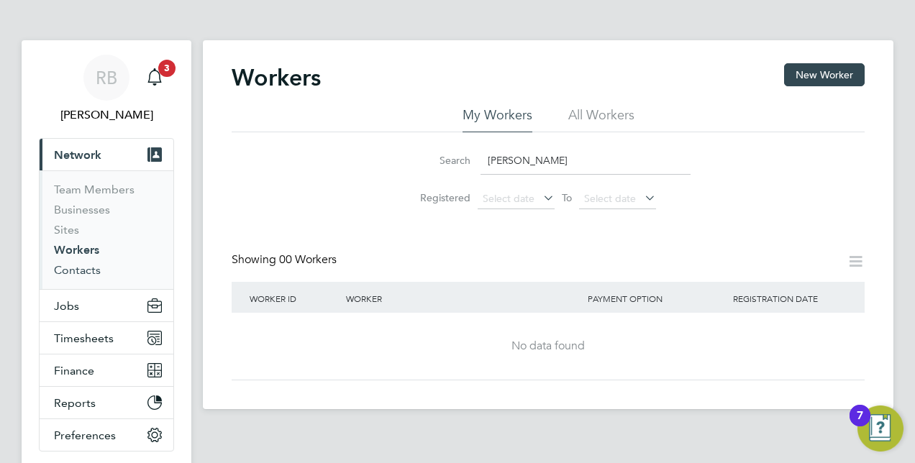
type input "[PERSON_NAME]"
click at [78, 271] on link "Contacts" at bounding box center [77, 270] width 47 height 14
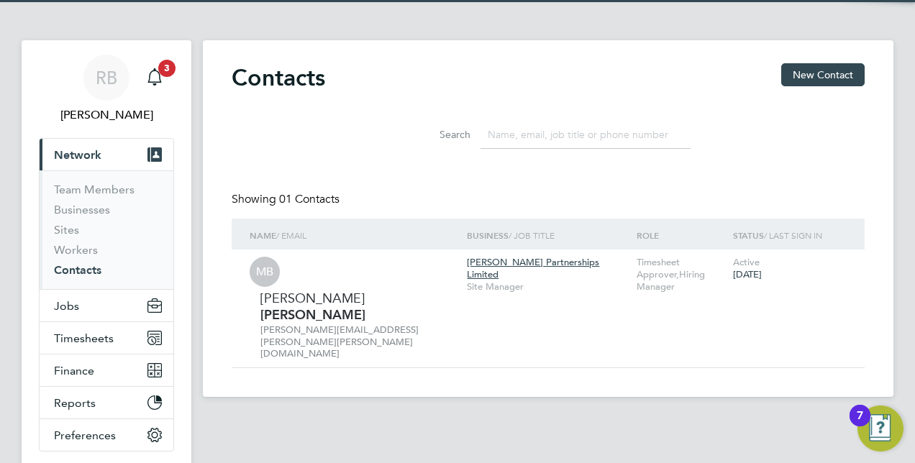
click at [502, 137] on input at bounding box center [586, 135] width 210 height 28
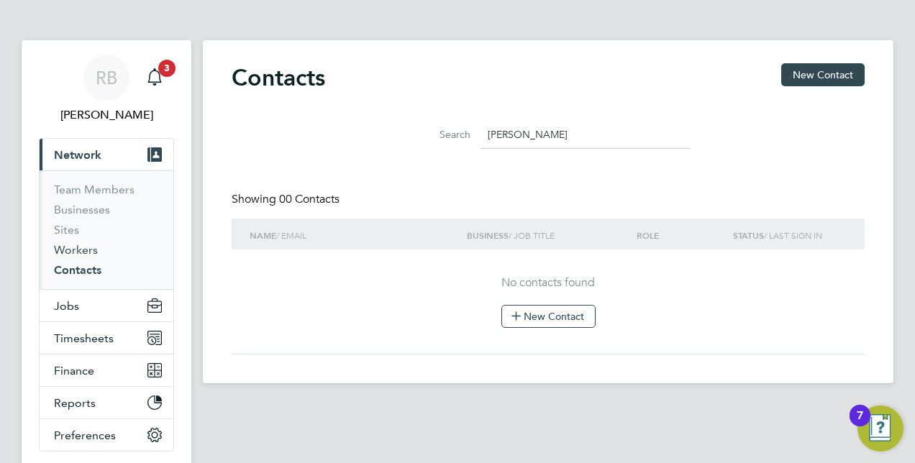
type input "[PERSON_NAME]"
click at [82, 249] on link "Workers" at bounding box center [76, 250] width 44 height 14
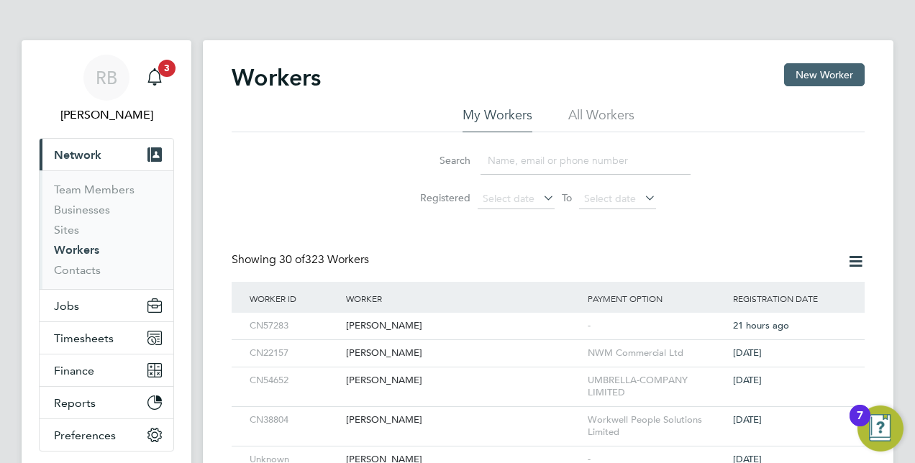
click at [835, 71] on button "New Worker" at bounding box center [824, 74] width 81 height 23
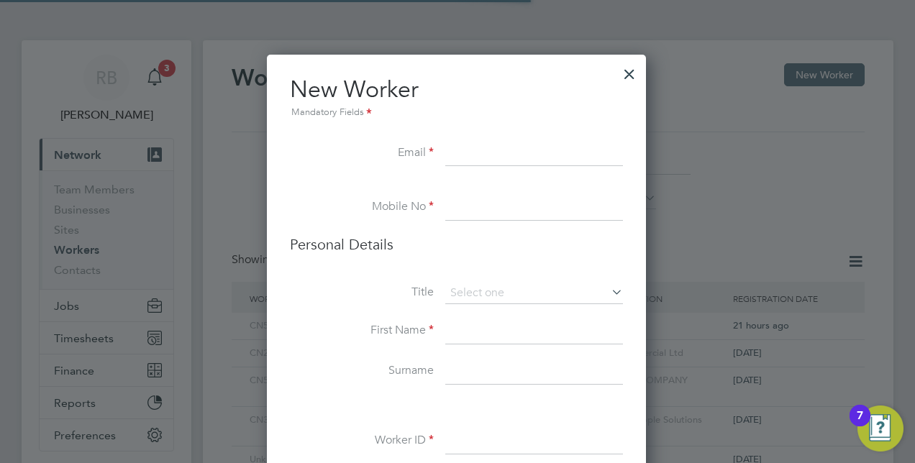
scroll to position [1382, 586]
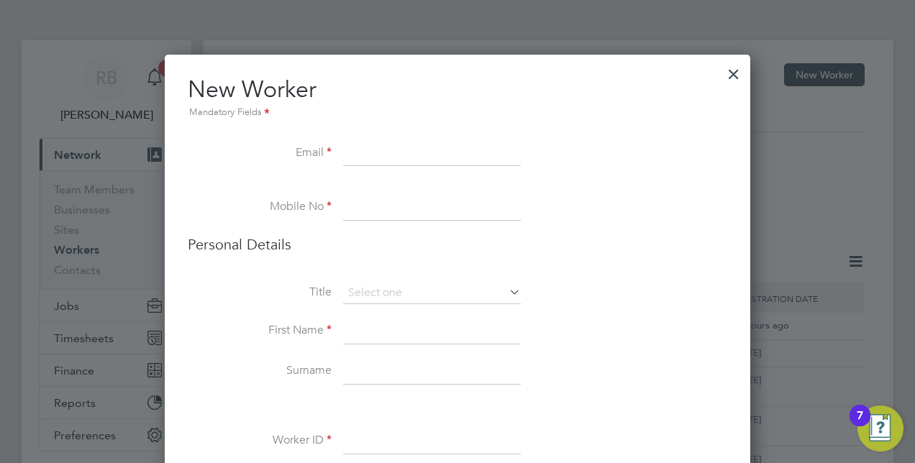
click at [727, 71] on div at bounding box center [734, 71] width 26 height 26
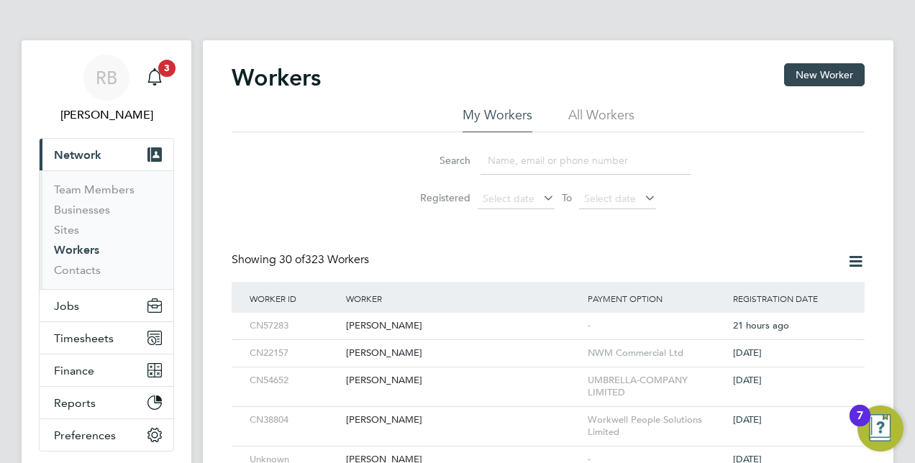
click at [593, 112] on li "All Workers" at bounding box center [601, 119] width 66 height 26
click at [529, 163] on input at bounding box center [586, 161] width 210 height 28
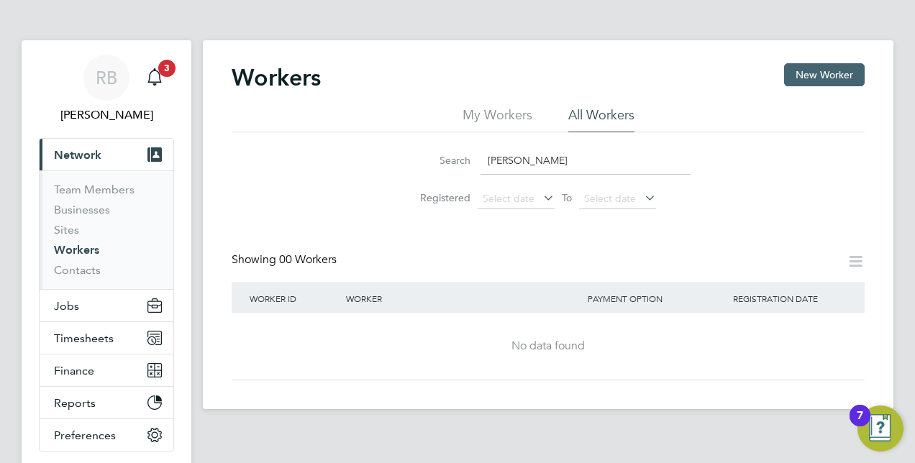
type input "chinyere"
click at [810, 71] on button "New Worker" at bounding box center [824, 74] width 81 height 23
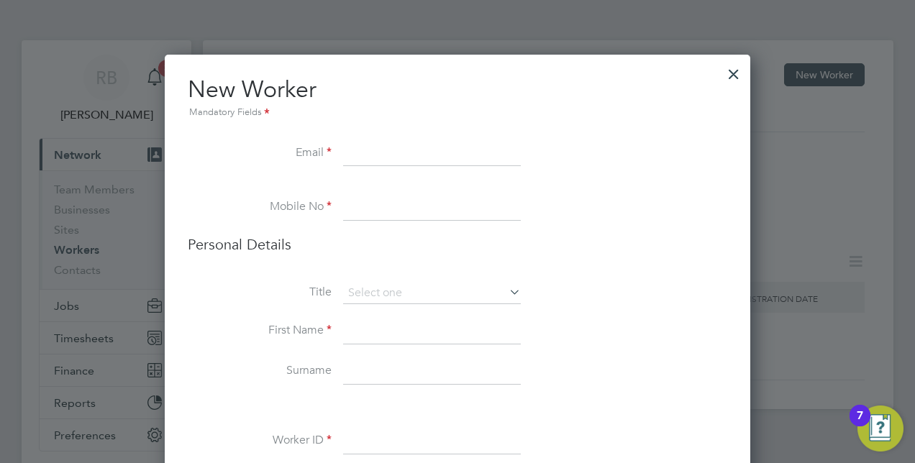
paste input "Email... [EMAIL_ADDRESS][DOMAIN_NAME]"
drag, startPoint x: 475, startPoint y: 157, endPoint x: 280, endPoint y: 139, distance: 195.8
click at [223, 155] on li "Email Email... [EMAIL_ADDRESS][DOMAIN_NAME]" at bounding box center [458, 161] width 540 height 40
click at [390, 153] on input "Email... [EMAIL_ADDRESS][DOMAIN_NAME]" at bounding box center [432, 154] width 178 height 26
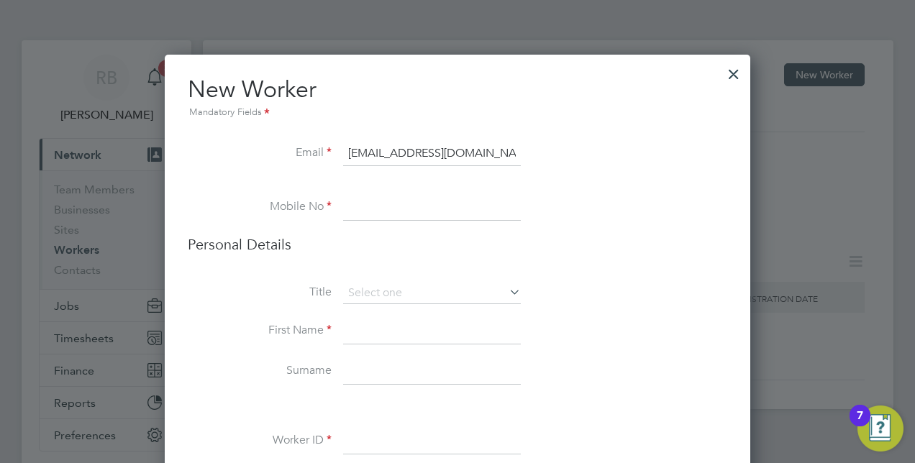
type input "[EMAIL_ADDRESS][DOMAIN_NAME]"
click at [405, 191] on li at bounding box center [458, 188] width 540 height 14
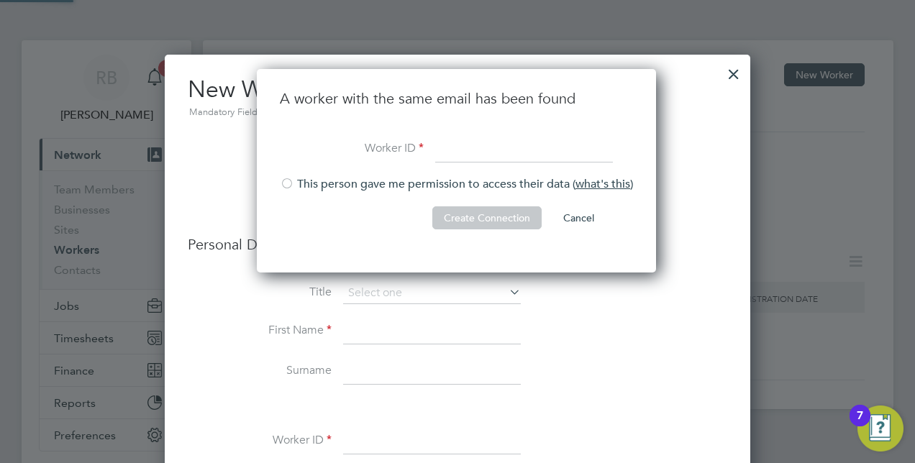
scroll to position [204, 402]
click at [584, 222] on button "Cancel" at bounding box center [579, 218] width 54 height 23
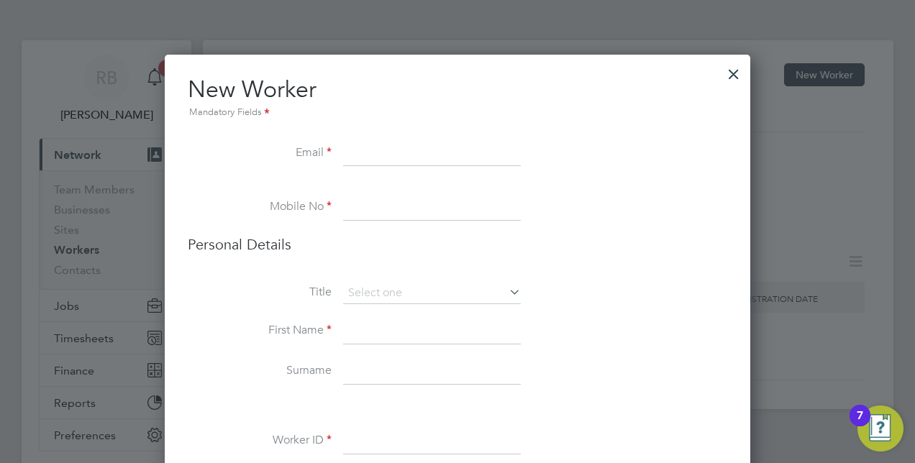
click at [386, 151] on input at bounding box center [432, 154] width 178 height 26
paste input "Email... [EMAIL_ADDRESS][DOMAIN_NAME]"
drag, startPoint x: 373, startPoint y: 154, endPoint x: 290, endPoint y: 153, distance: 82.8
click at [290, 153] on li "Email Email... [EMAIL_ADDRESS][DOMAIN_NAME]" at bounding box center [458, 161] width 540 height 40
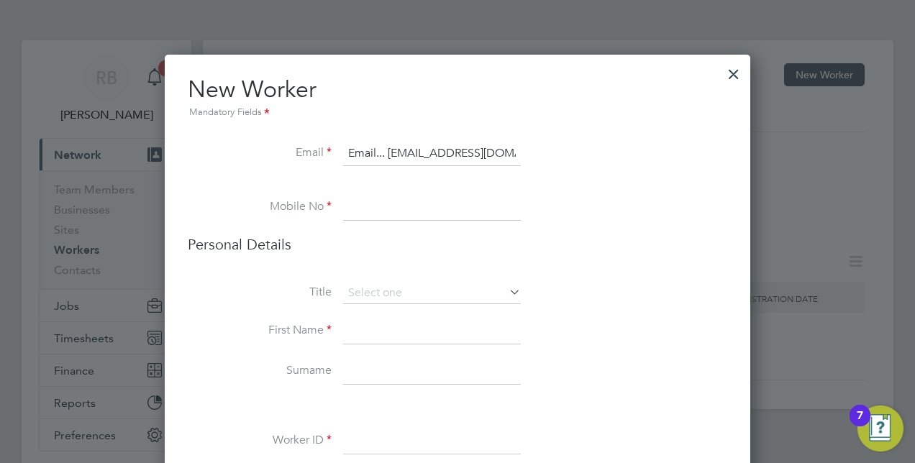
click at [392, 150] on input "Email... [EMAIL_ADDRESS][DOMAIN_NAME]" at bounding box center [432, 154] width 178 height 26
type input "[EMAIL_ADDRESS][DOMAIN_NAME]"
click at [380, 216] on input at bounding box center [432, 208] width 178 height 26
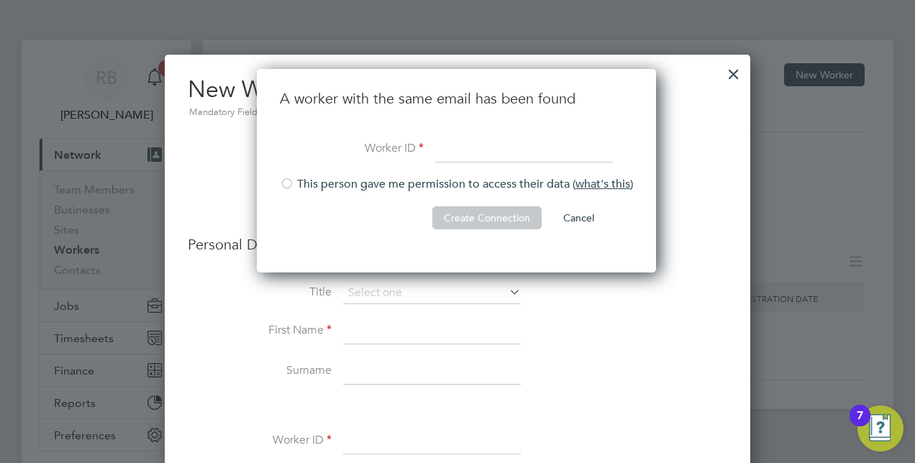
click at [606, 340] on li "First Name" at bounding box center [458, 339] width 540 height 40
click at [588, 200] on li "This person gave me permission to access their data ( what's this )" at bounding box center [456, 192] width 353 height 30
click at [587, 209] on button "Cancel" at bounding box center [579, 218] width 54 height 23
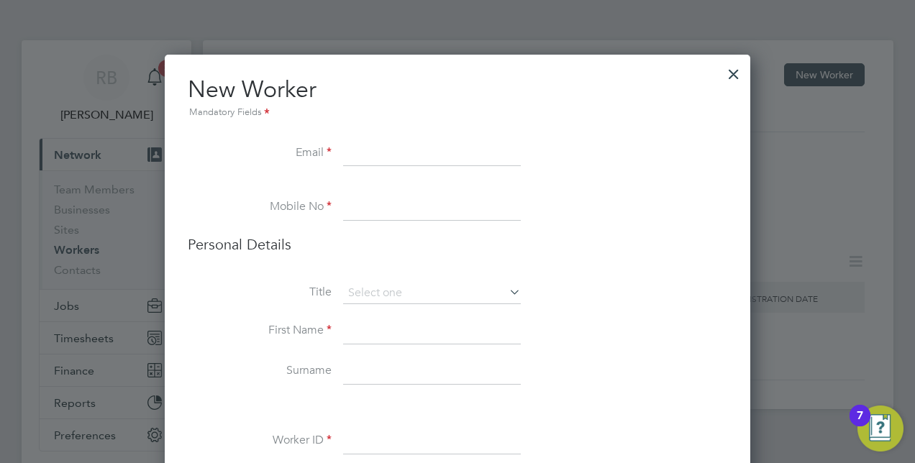
click at [354, 149] on input at bounding box center [432, 154] width 178 height 26
type input "[EMAIL_ADDRESS][DOMAIN_NAME]"
type input "[PHONE_NUMBER]"
type input "[PERSON_NAME]"
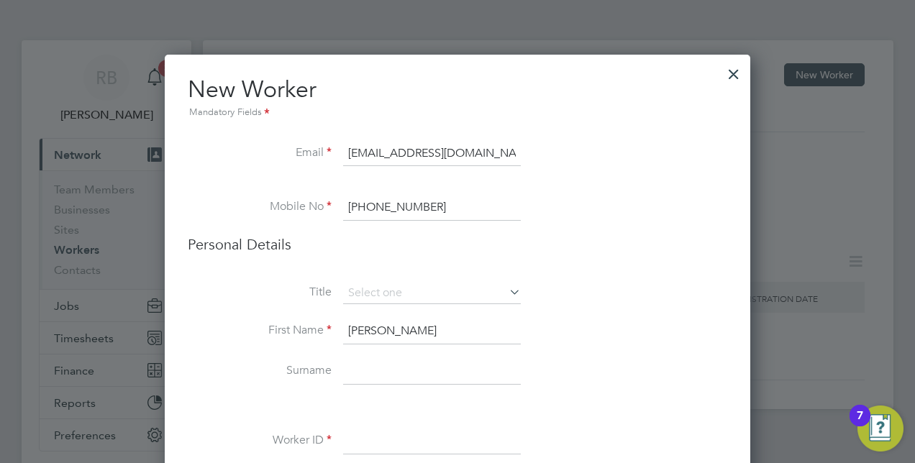
type input "[PERSON_NAME]"
type input "CN0000057281"
type input "[STREET_ADDRESS]"
type input "[GEOGRAPHIC_DATA]"
type input "SO14 6RL"
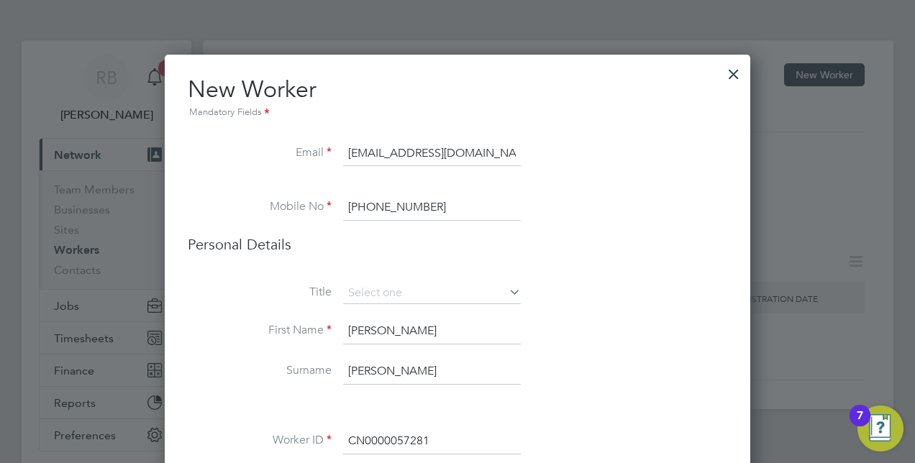
type input "TJ 39 66 51 D"
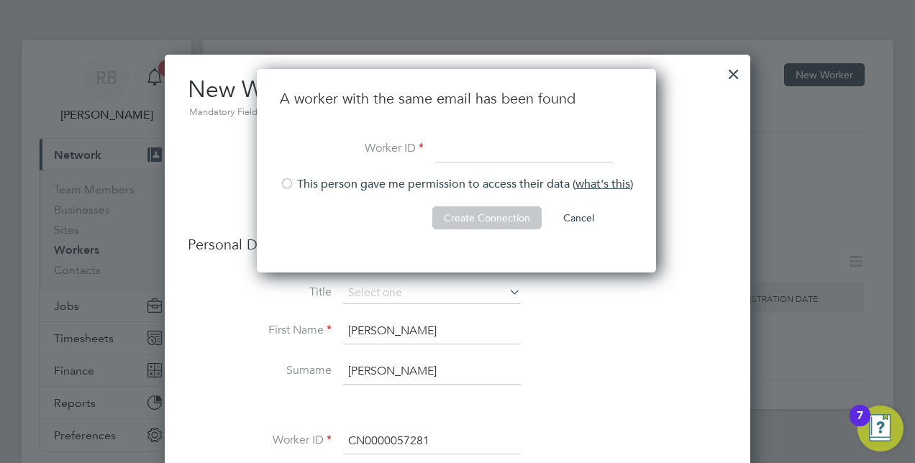
click at [571, 208] on button "Cancel" at bounding box center [579, 218] width 54 height 23
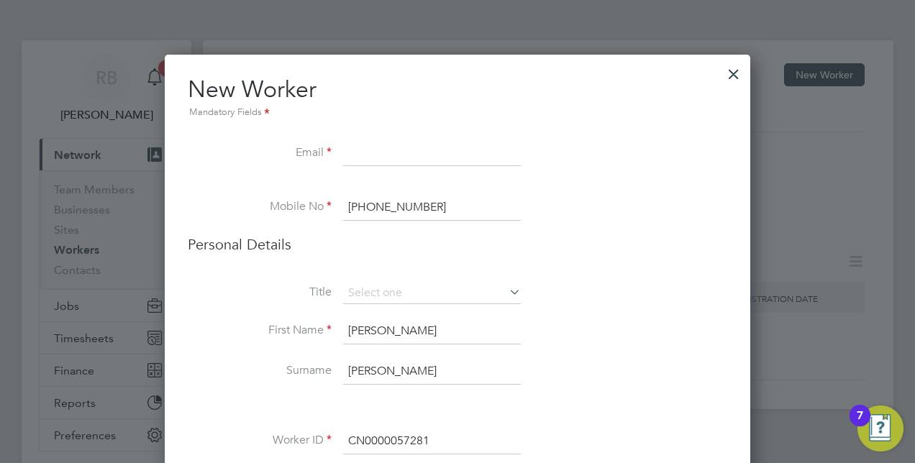
click at [733, 68] on div at bounding box center [734, 71] width 26 height 26
